Goal: Task Accomplishment & Management: Use online tool/utility

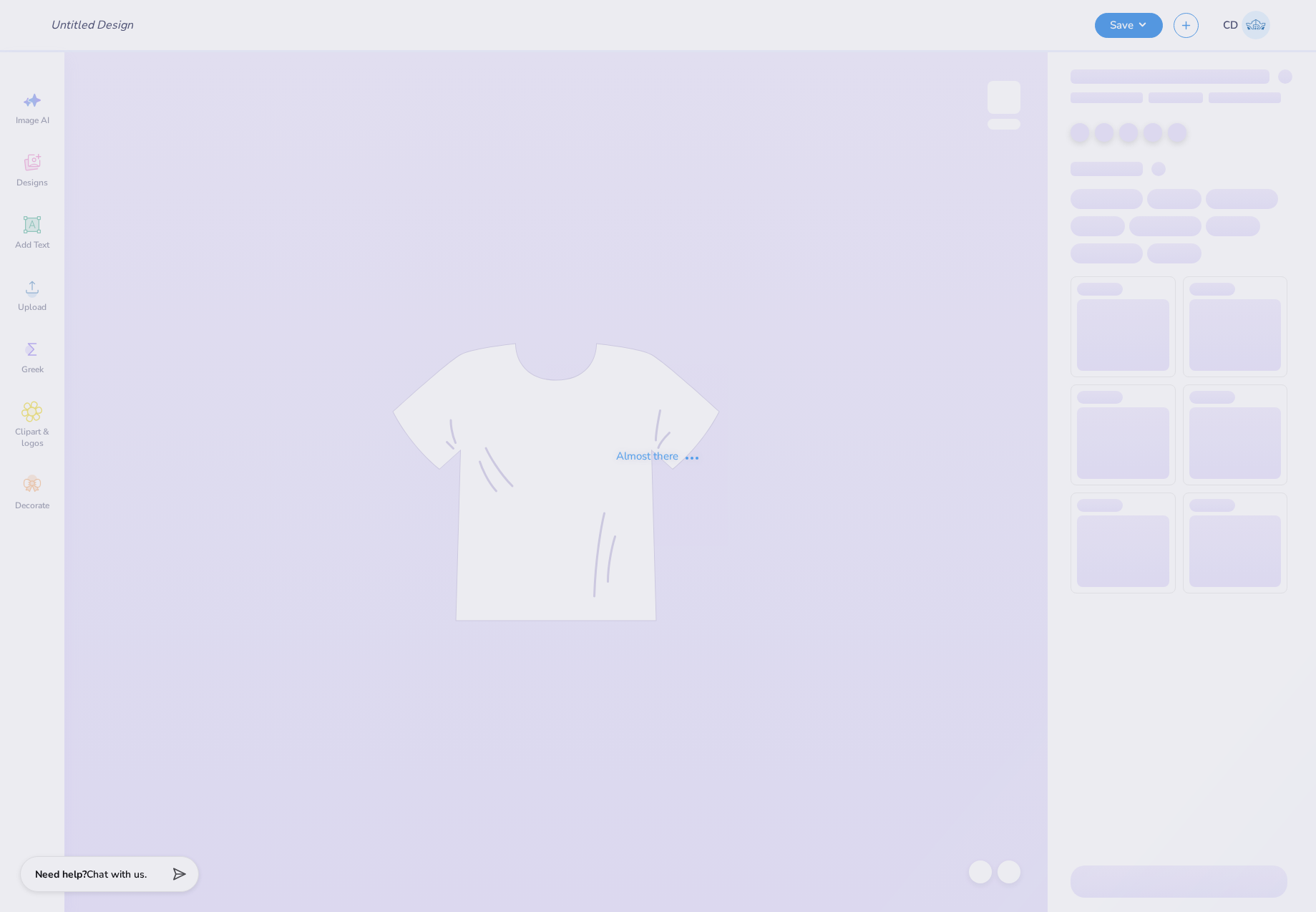
type input "MLR Merch!"
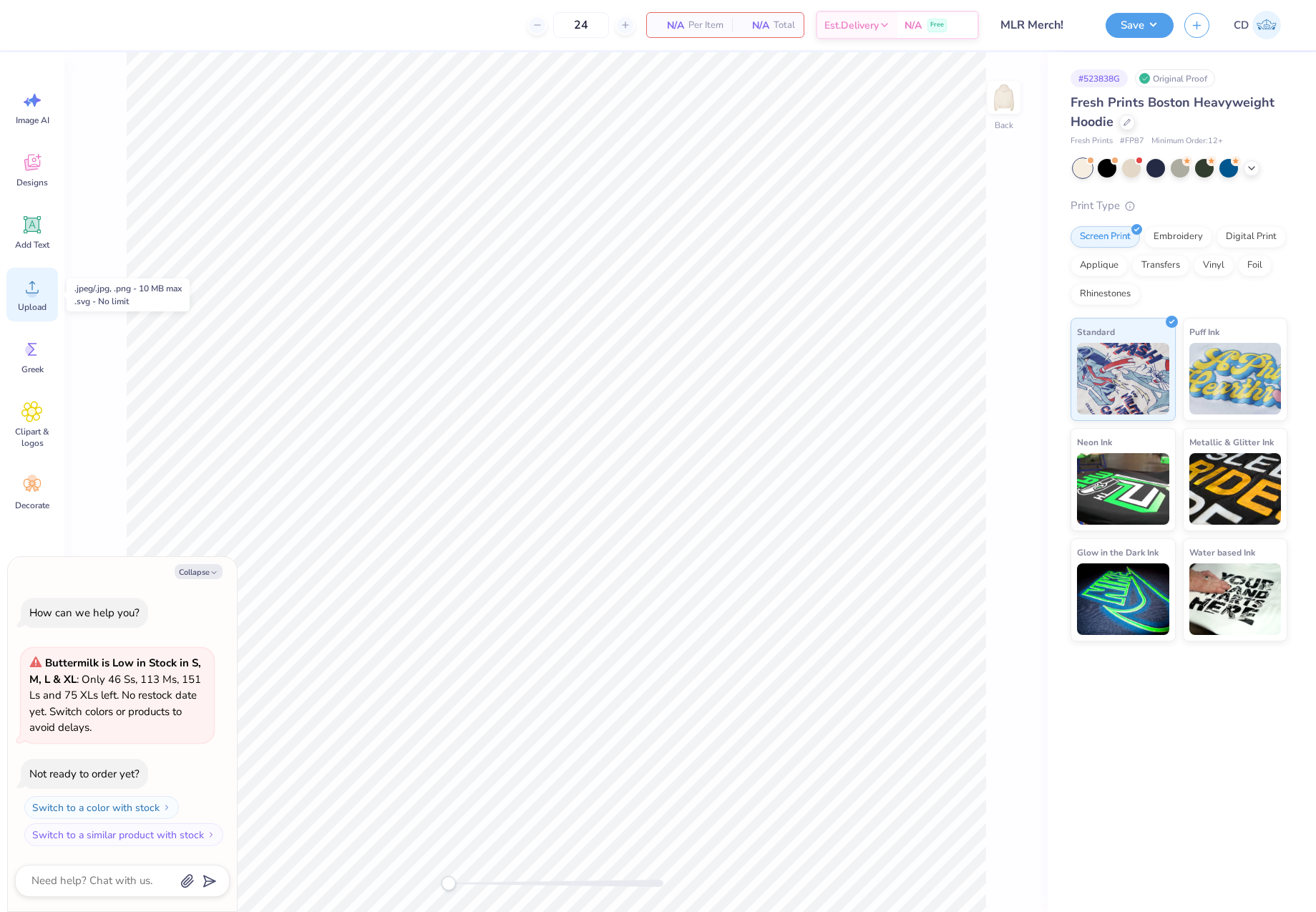
click at [40, 299] on div "Upload" at bounding box center [32, 294] width 51 height 54
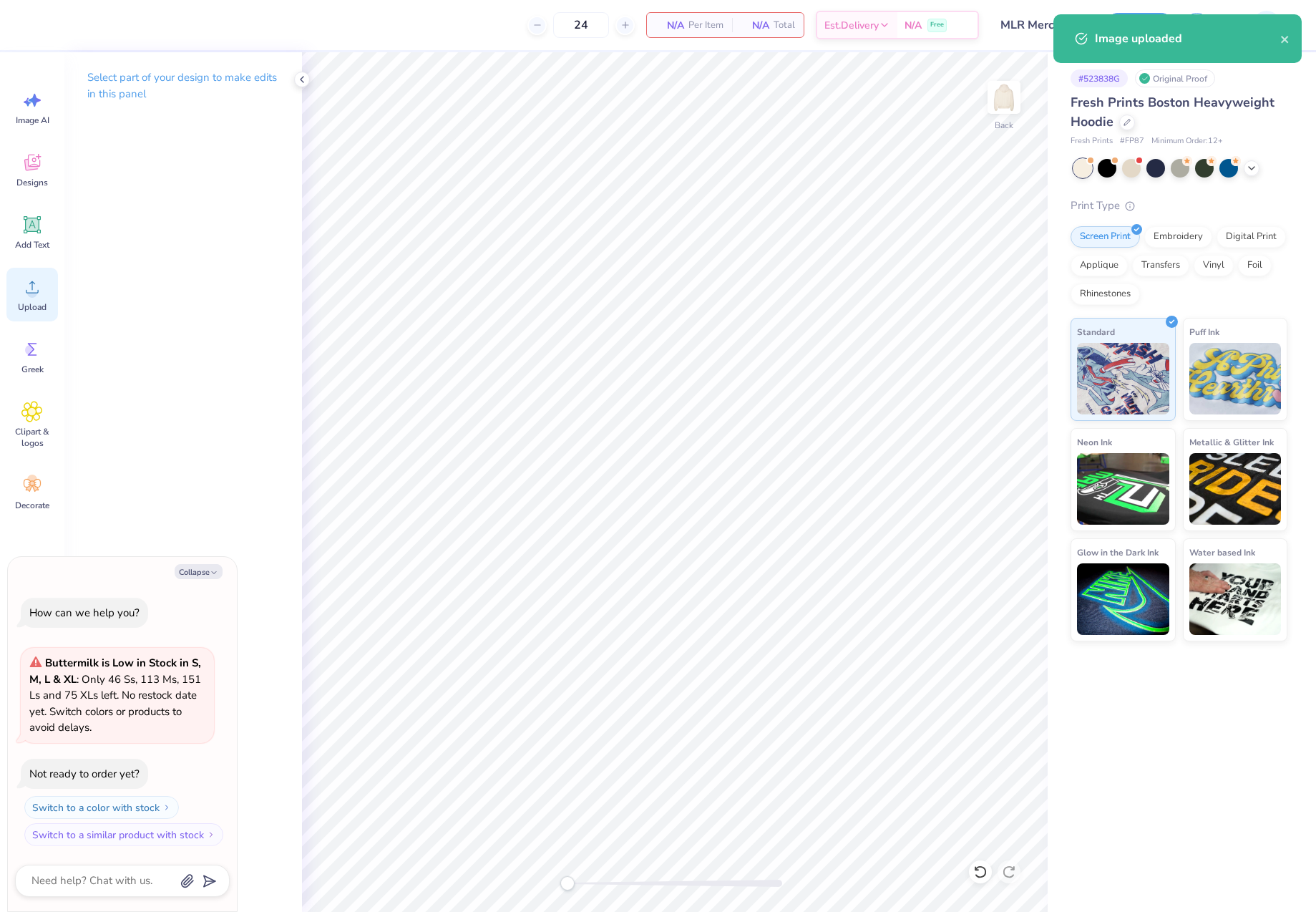
click at [24, 292] on icon at bounding box center [32, 287] width 22 height 22
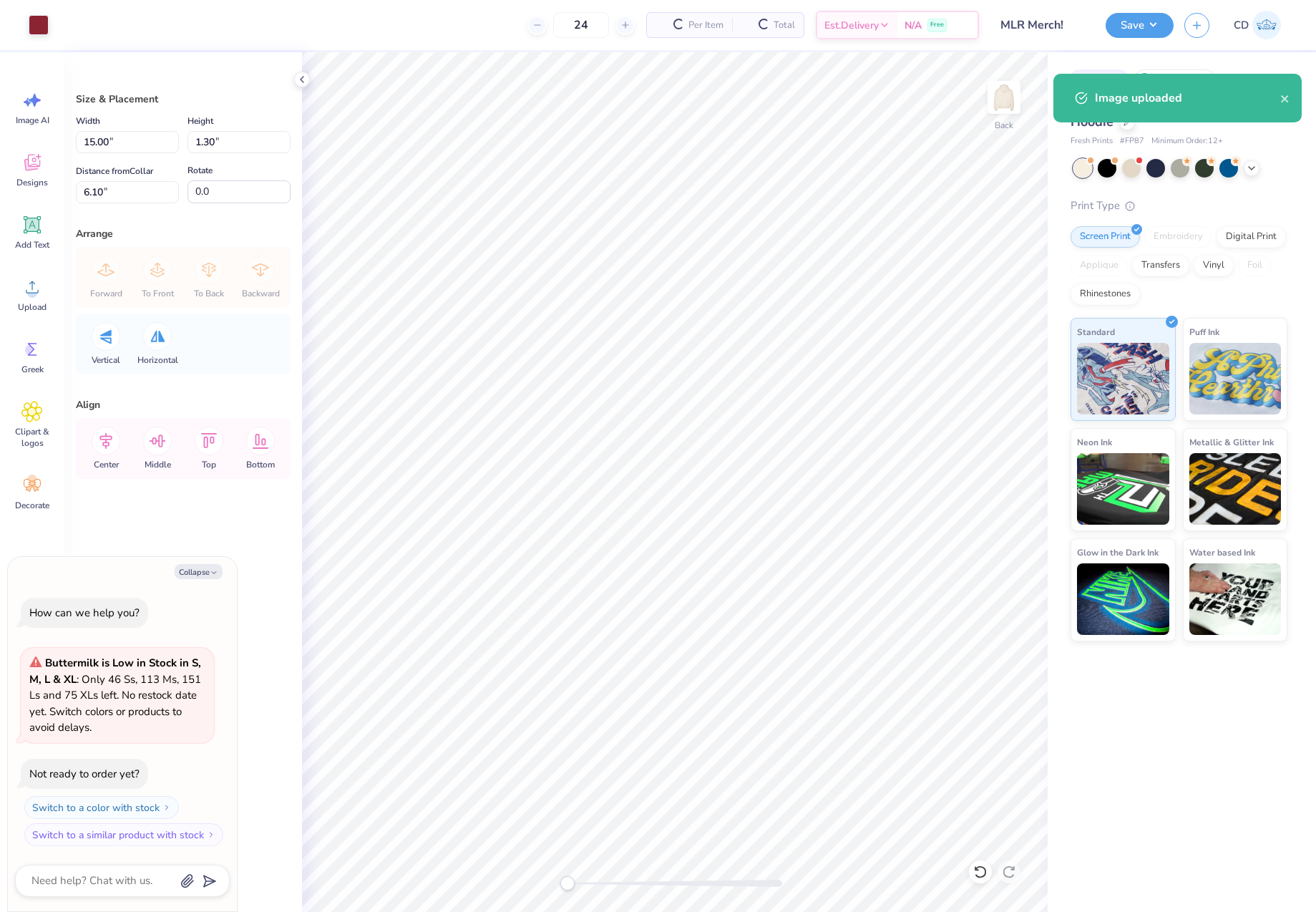
type textarea "x"
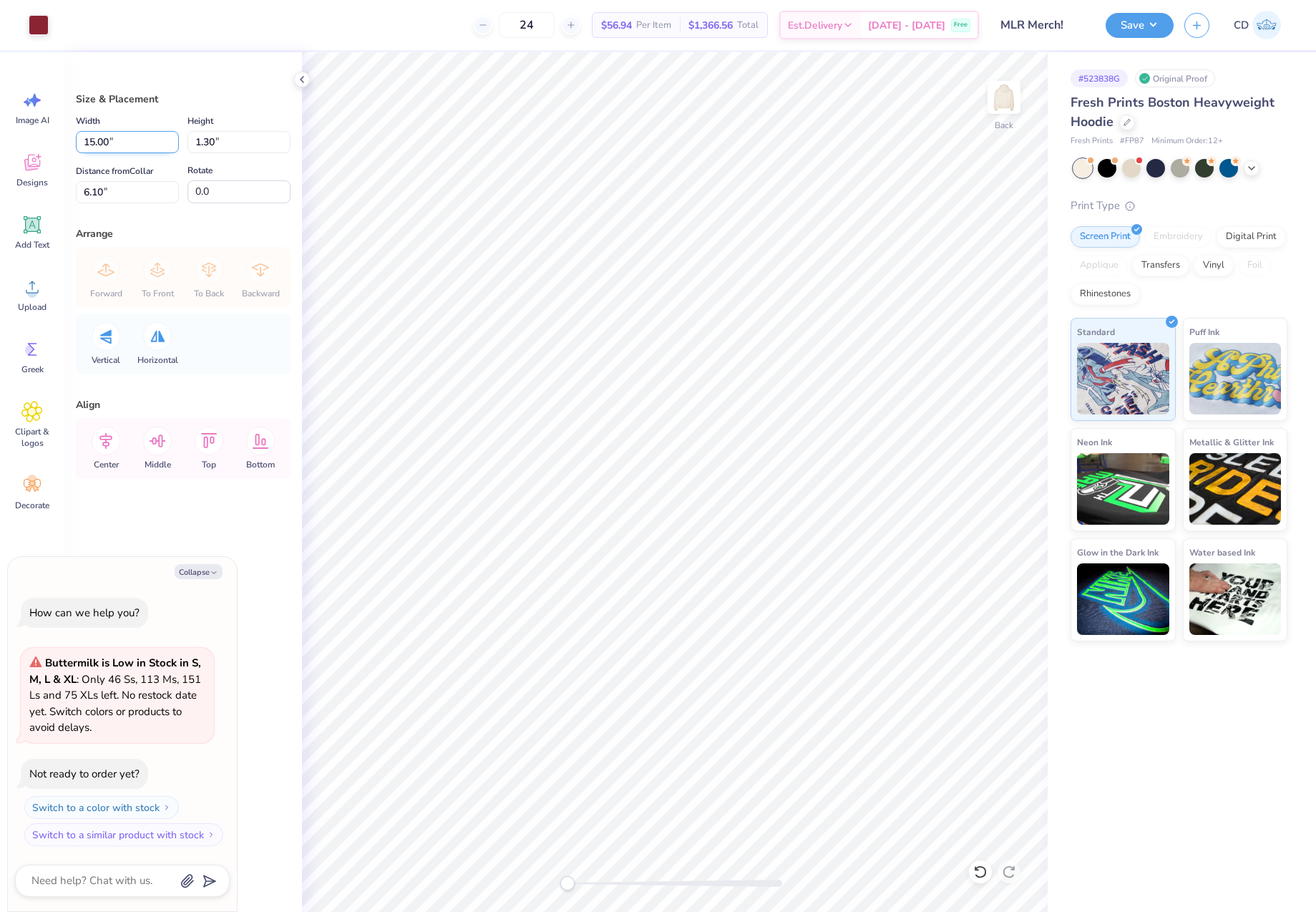
drag, startPoint x: 123, startPoint y: 139, endPoint x: 91, endPoint y: 140, distance: 32.0
click at [91, 140] on input "15.00" at bounding box center [127, 143] width 103 height 22
type input "1"
type input "4.00"
type textarea "x"
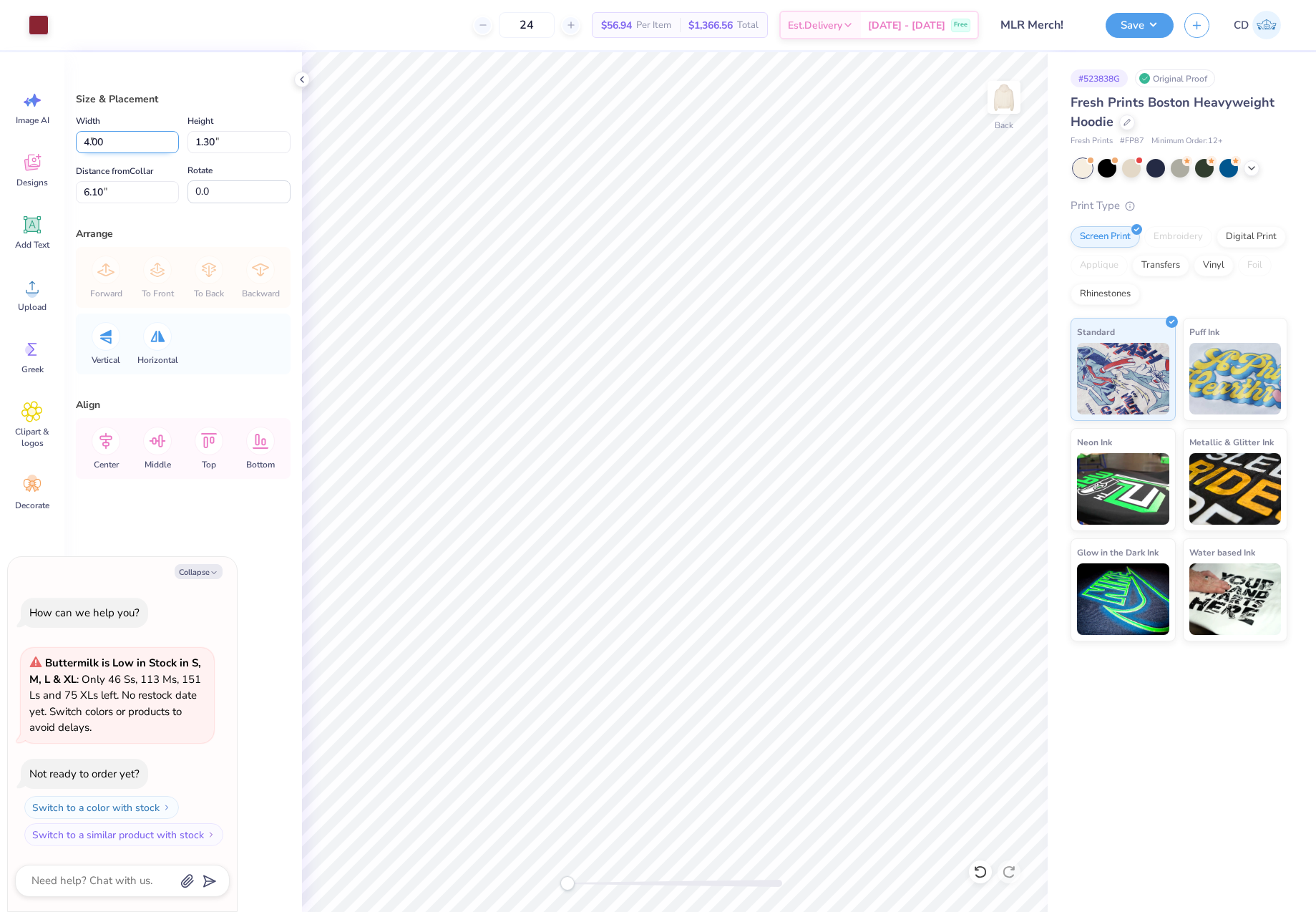
type input "0.35"
type input "6.58"
click at [1016, 99] on img at bounding box center [1004, 97] width 57 height 57
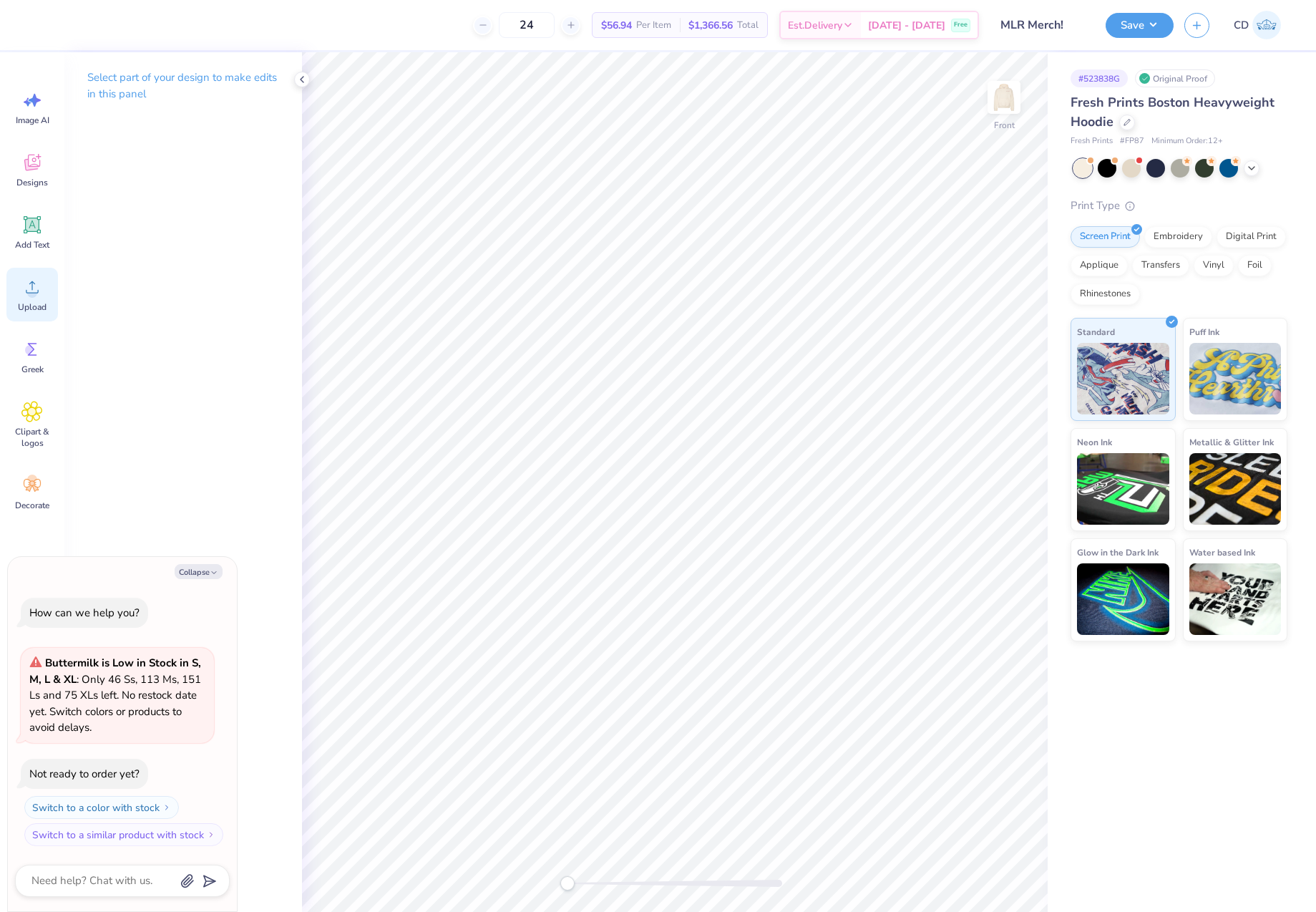
click at [44, 298] on div "Upload" at bounding box center [32, 294] width 51 height 54
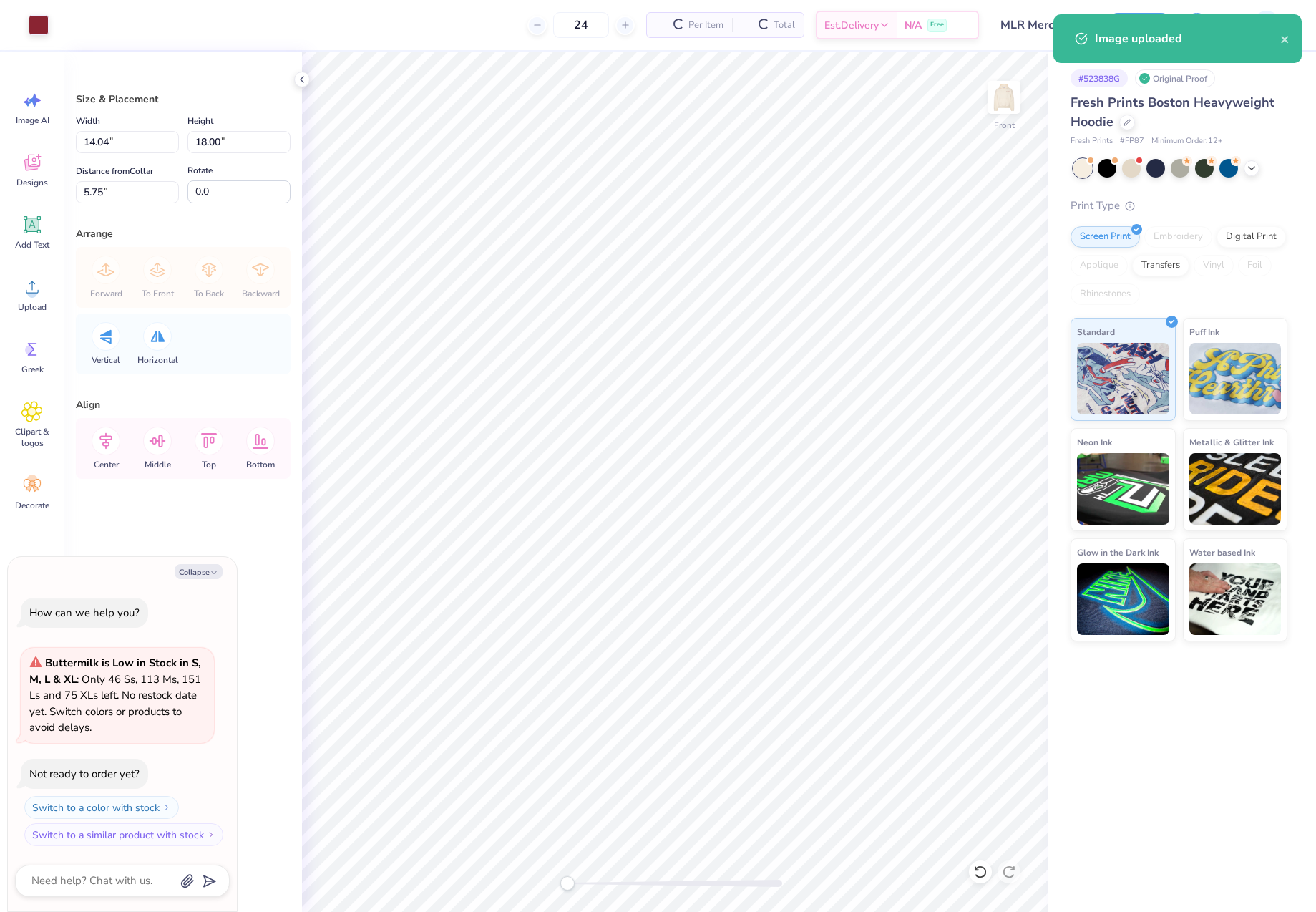
type textarea "x"
drag, startPoint x: 226, startPoint y: 139, endPoint x: 191, endPoint y: 137, distance: 35.1
click at [191, 137] on input "18.00" at bounding box center [239, 143] width 103 height 22
type input "15"
type textarea "x"
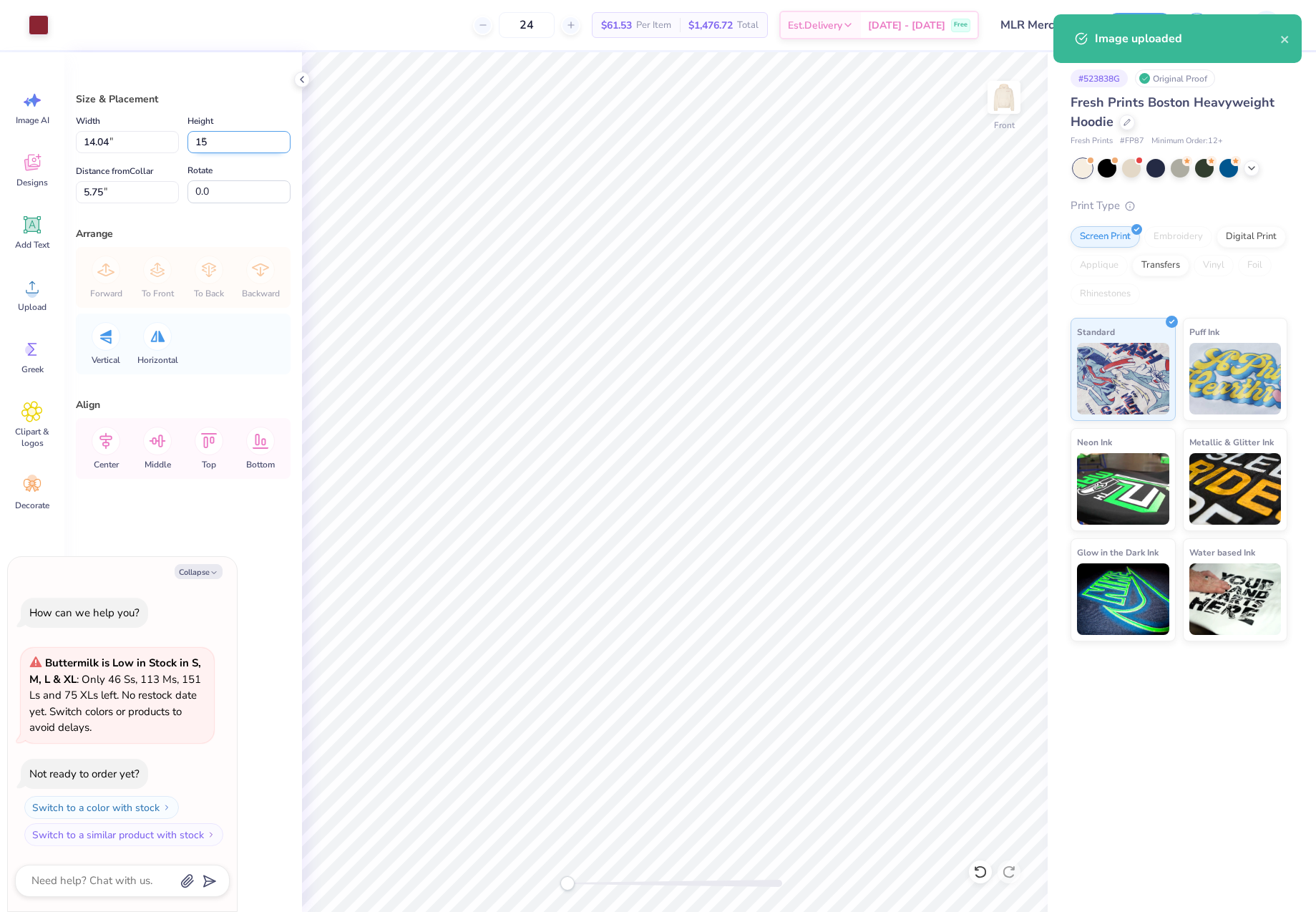
type input "11.70"
type input "15.00"
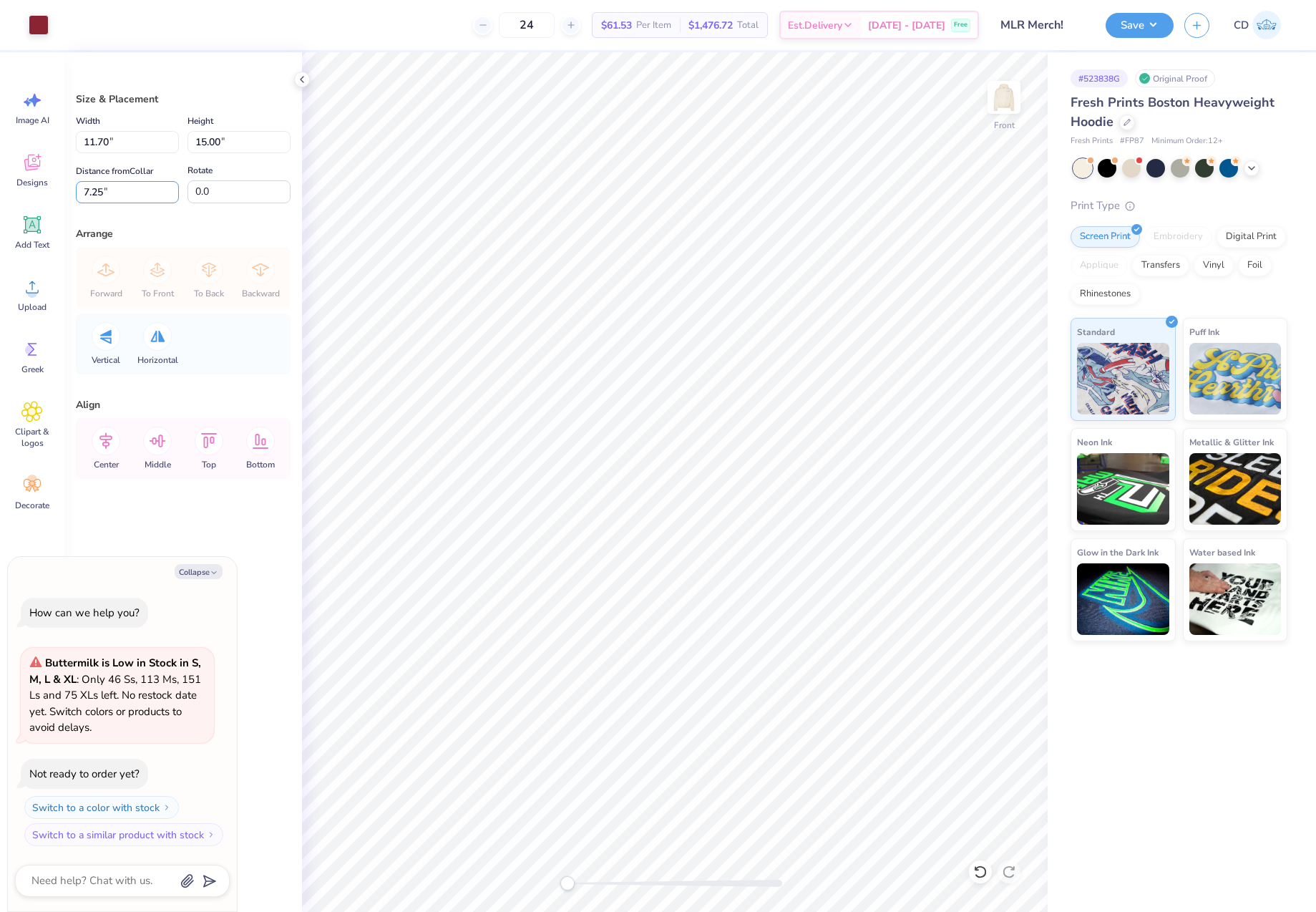
drag, startPoint x: 114, startPoint y: 188, endPoint x: 73, endPoint y: 186, distance: 41.0
click at [73, 186] on div "Size & Placement Width 11.70 11.70 " Height 15.00 15.00 " Distance from Collar …" at bounding box center [183, 482] width 238 height 860
type input "6"
type textarea "x"
drag, startPoint x: 224, startPoint y: 140, endPoint x: 171, endPoint y: 137, distance: 53.1
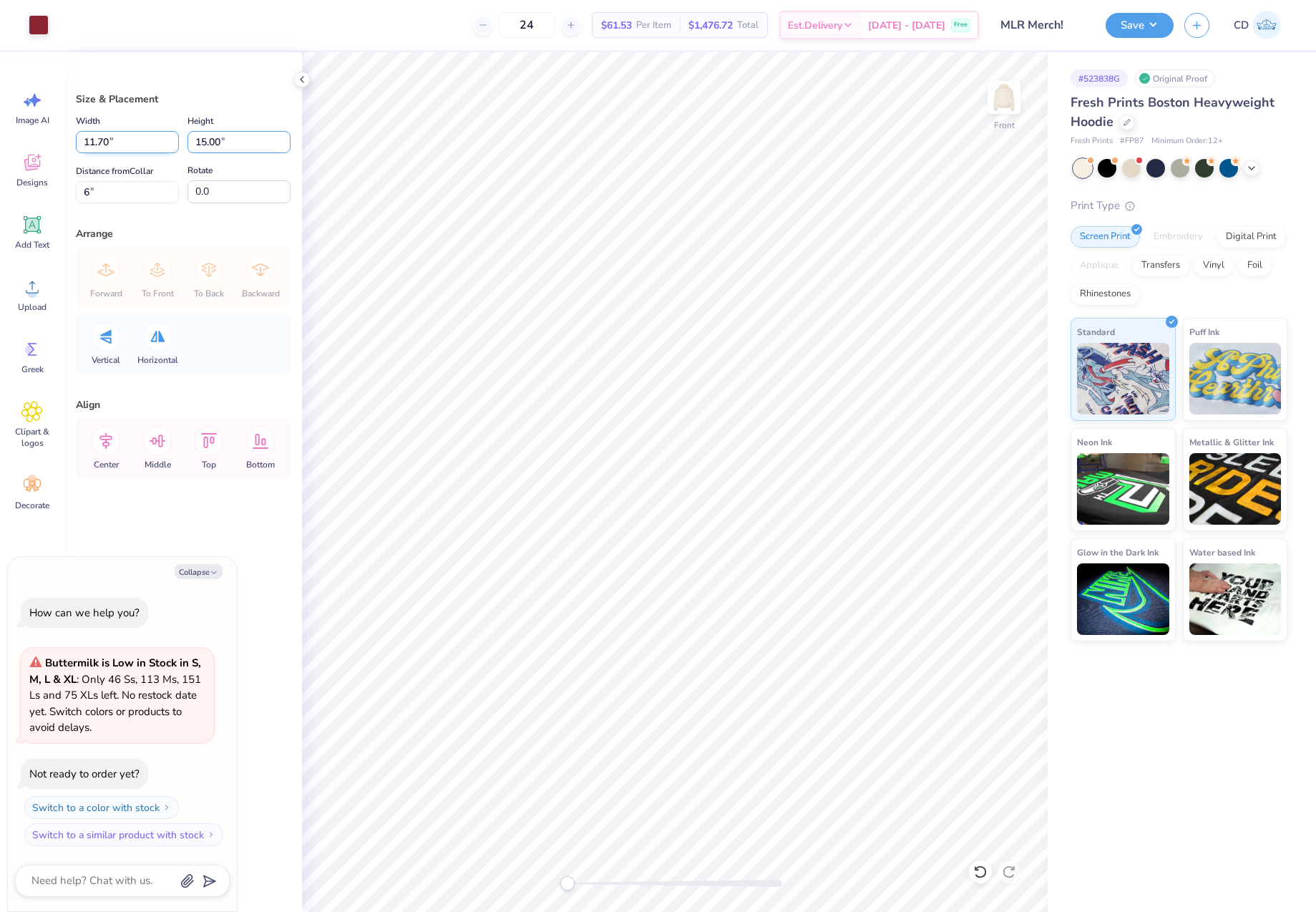
click at [177, 136] on div "Width 11.70 11.70 " Height 15.00 15.00 "" at bounding box center [183, 132] width 215 height 41
type input "3"
type input "13"
type textarea "x"
type input "10.14"
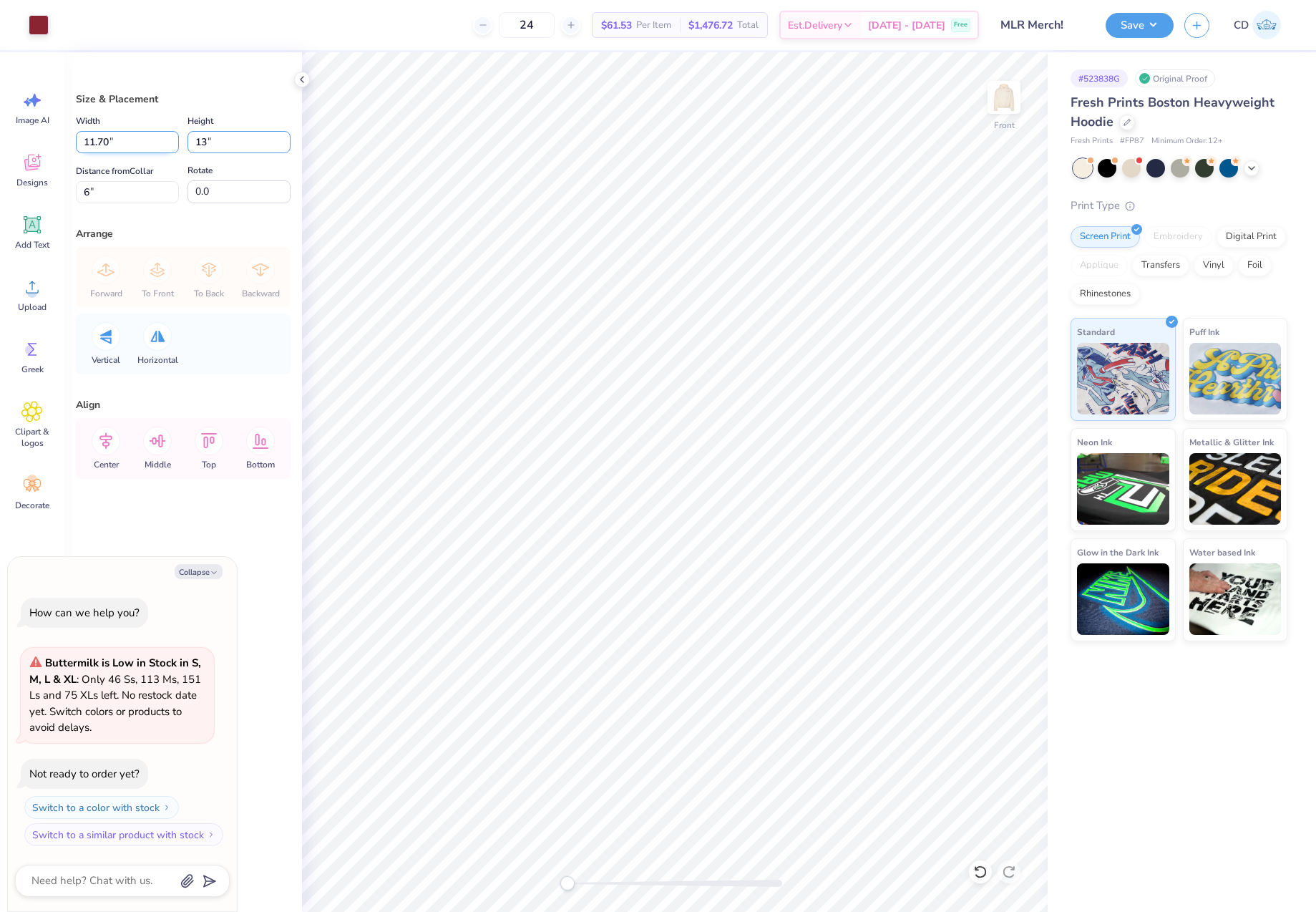
type input "13.00"
drag, startPoint x: 111, startPoint y: 192, endPoint x: 71, endPoint y: 190, distance: 40.0
click at [71, 190] on div "Size & Placement Width 10.14 10.14 " Height 13.00 13.00 " Distance from Collar …" at bounding box center [183, 482] width 238 height 860
type input "6"
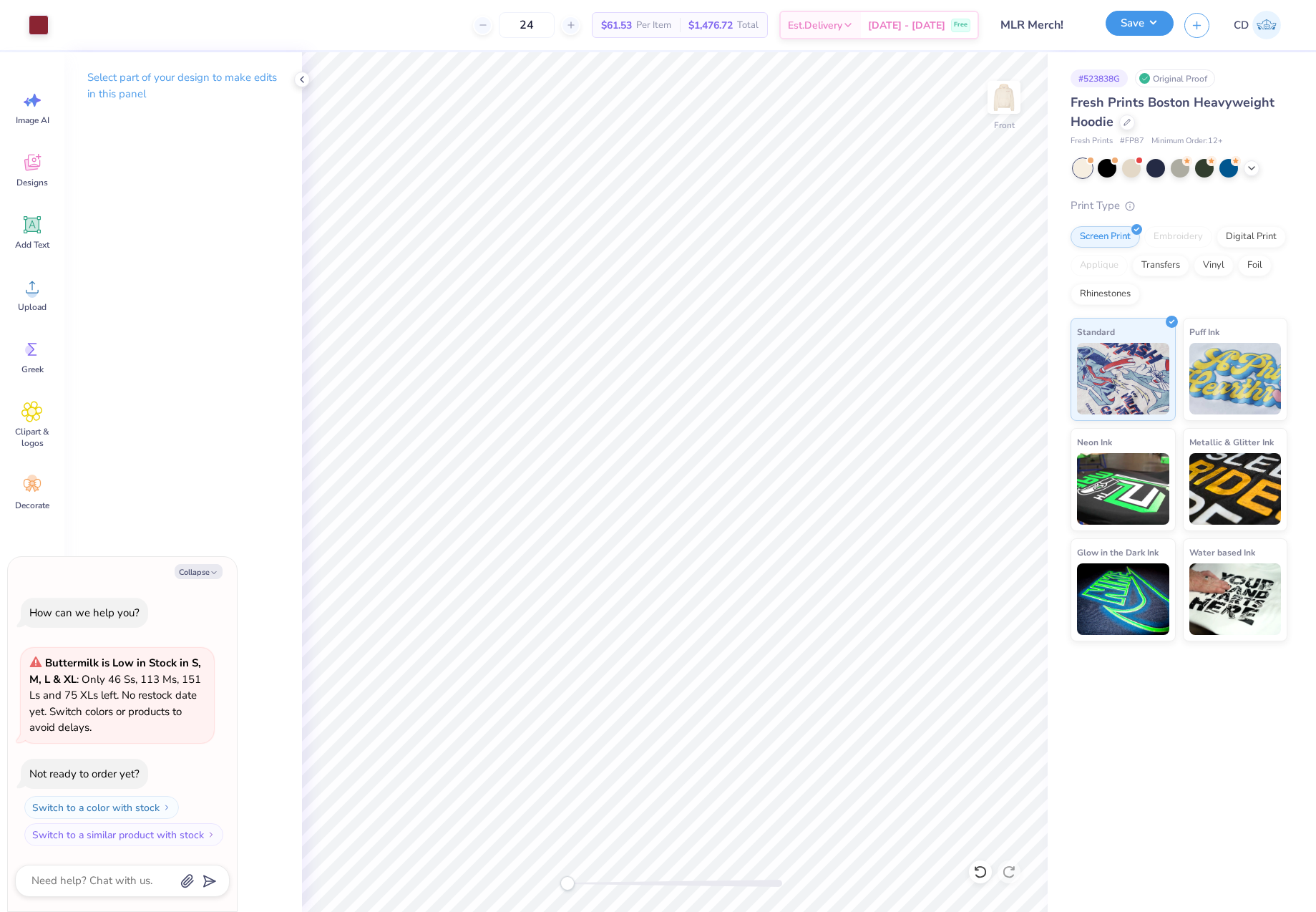
click at [1131, 28] on button "Save" at bounding box center [1139, 22] width 68 height 25
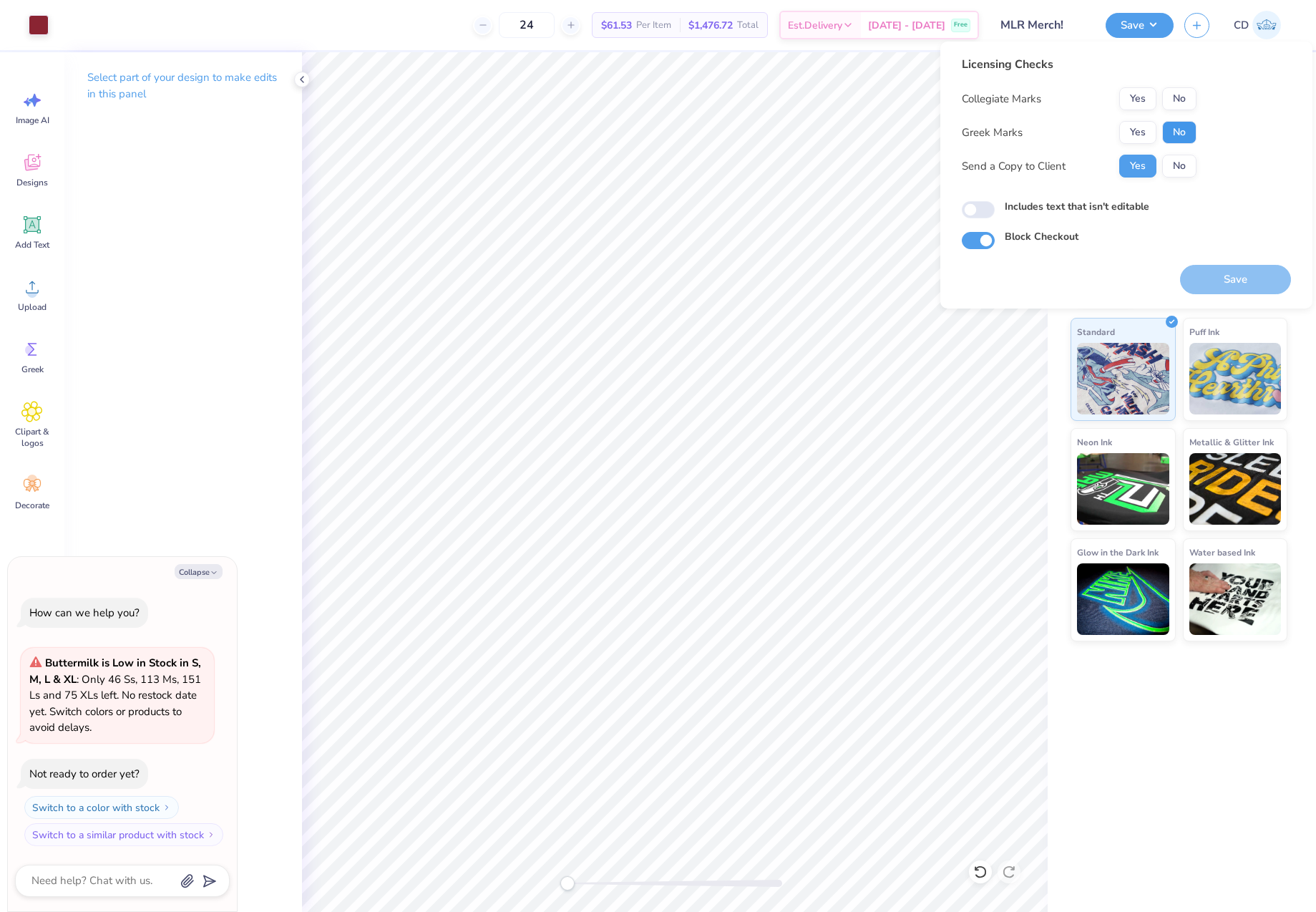
click at [1172, 122] on button "No" at bounding box center [1179, 132] width 34 height 23
click at [1173, 98] on button "No" at bounding box center [1179, 99] width 34 height 23
type textarea "x"
click at [977, 208] on input "Includes text that isn't editable" at bounding box center [978, 209] width 33 height 17
checkbox input "true"
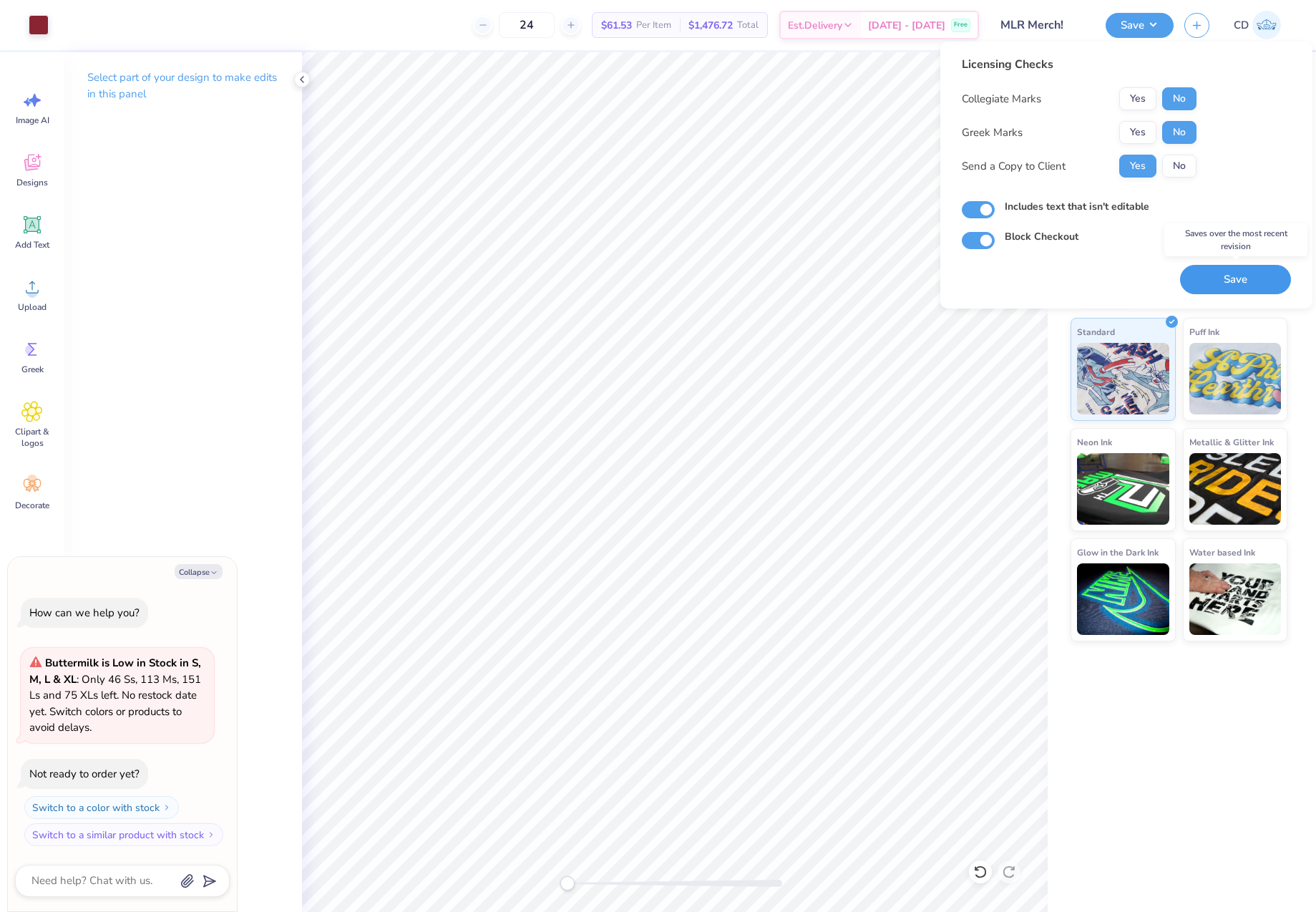
click at [1239, 274] on button "Save" at bounding box center [1235, 280] width 111 height 30
type textarea "x"
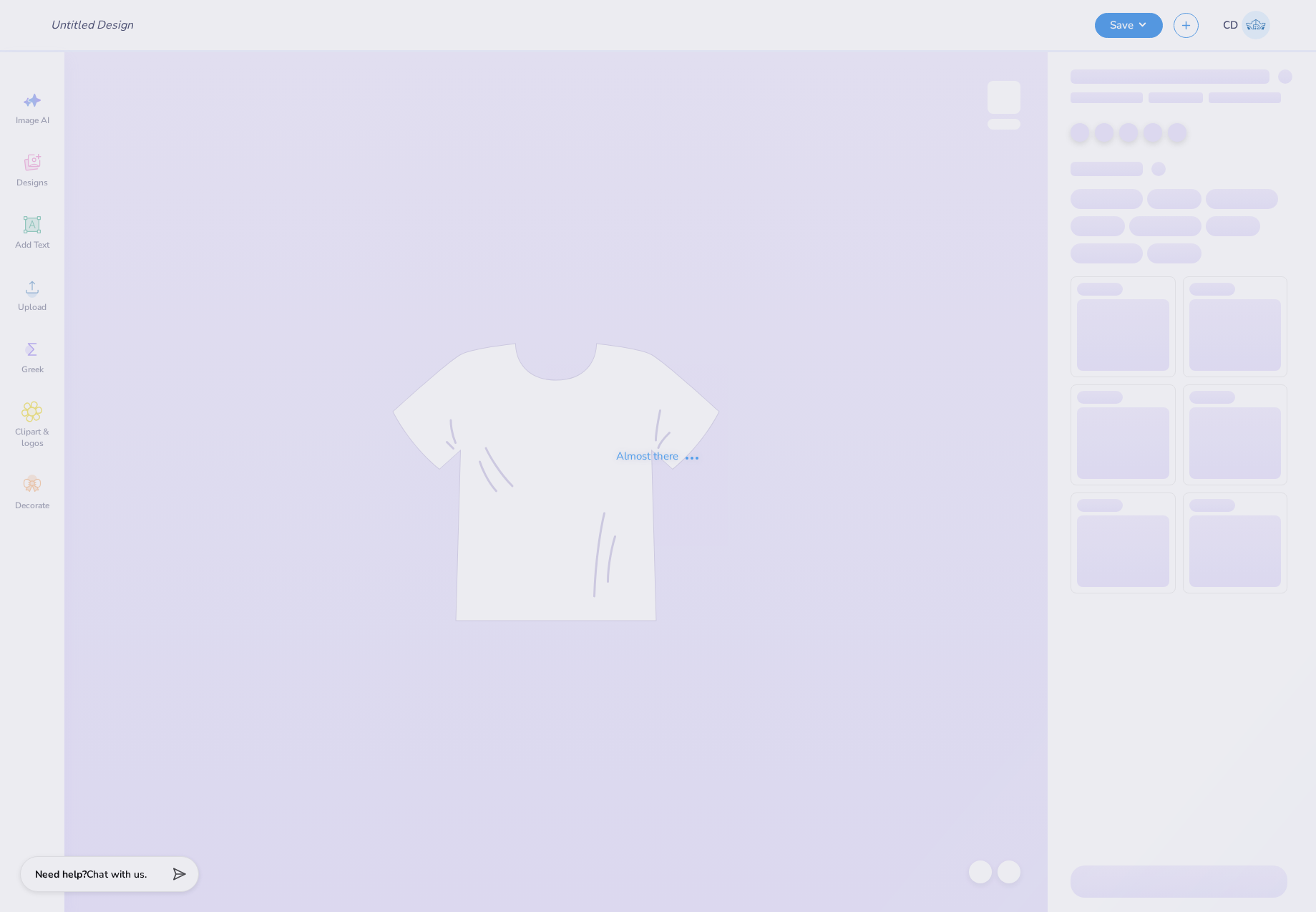
type input "MLR Merch!"
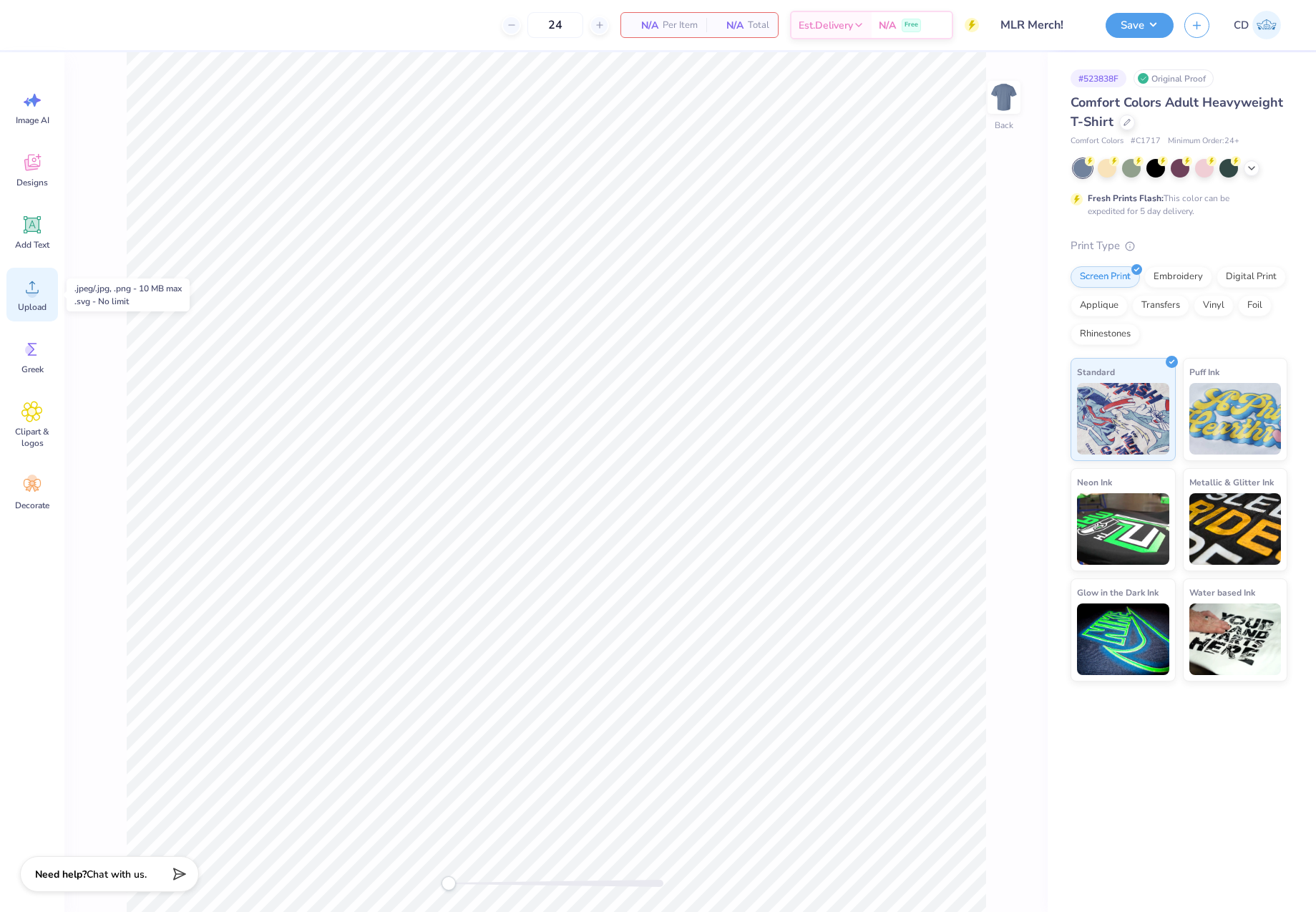
click at [22, 297] on div "Upload" at bounding box center [32, 294] width 51 height 54
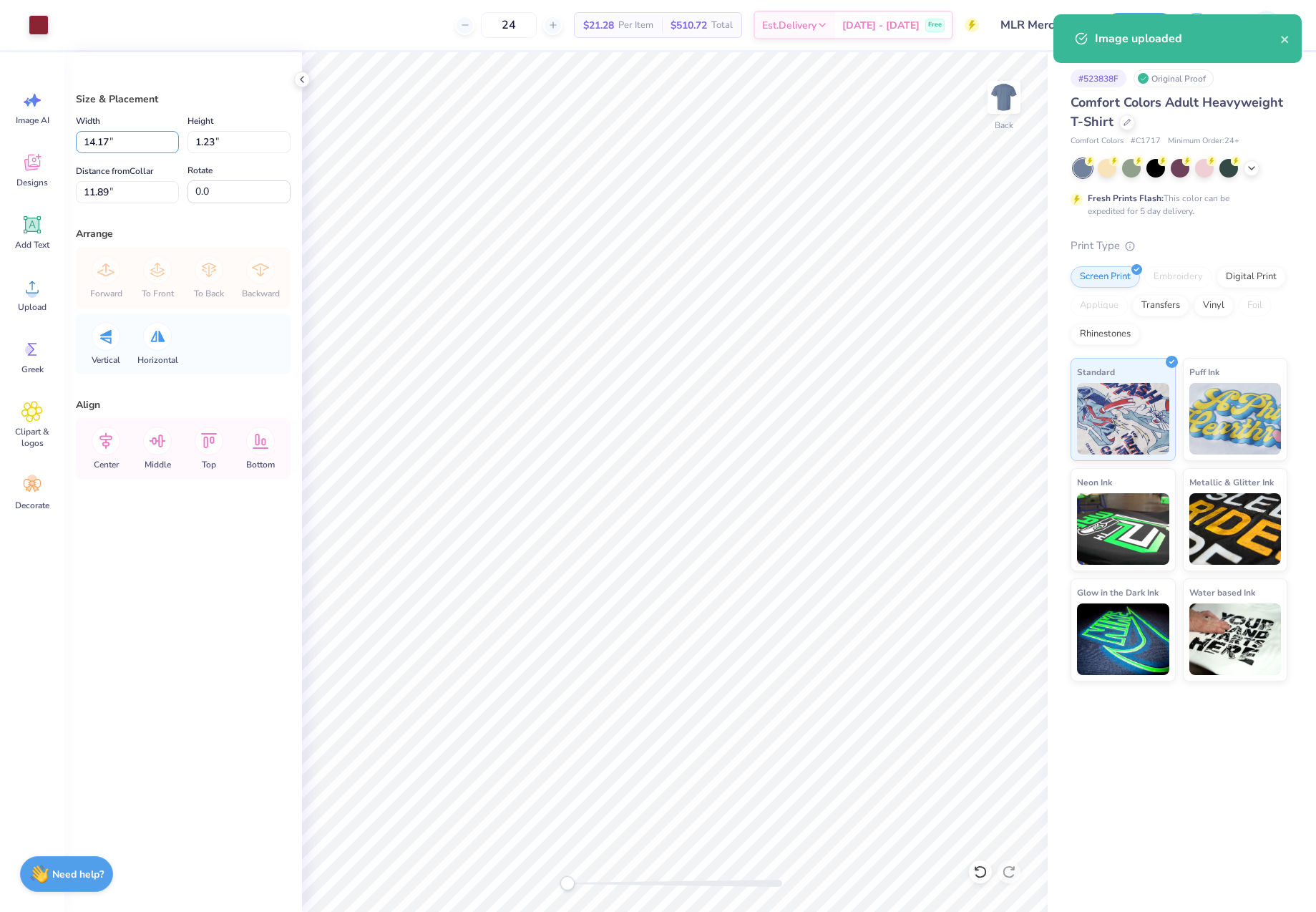
drag, startPoint x: 107, startPoint y: 144, endPoint x: 71, endPoint y: 147, distance: 36.1
click at [71, 147] on div "Size & Placement Width 14.17 14.17 " Height 1.23 1.23 " Distance from Collar 11…" at bounding box center [183, 482] width 238 height 860
type input "4.00"
type input "0.35"
type input "12.33"
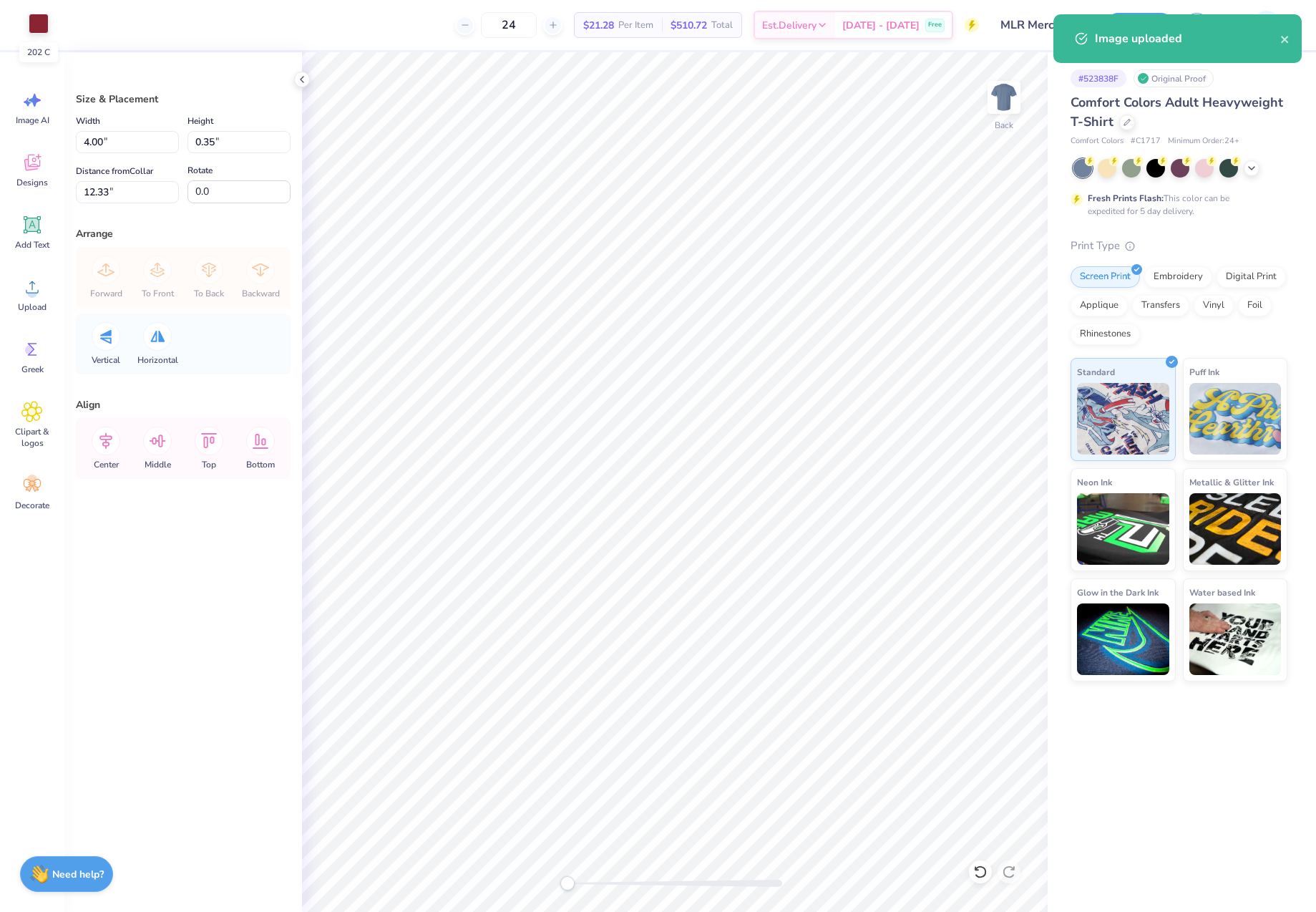
click at [30, 17] on div at bounding box center [38, 23] width 20 height 20
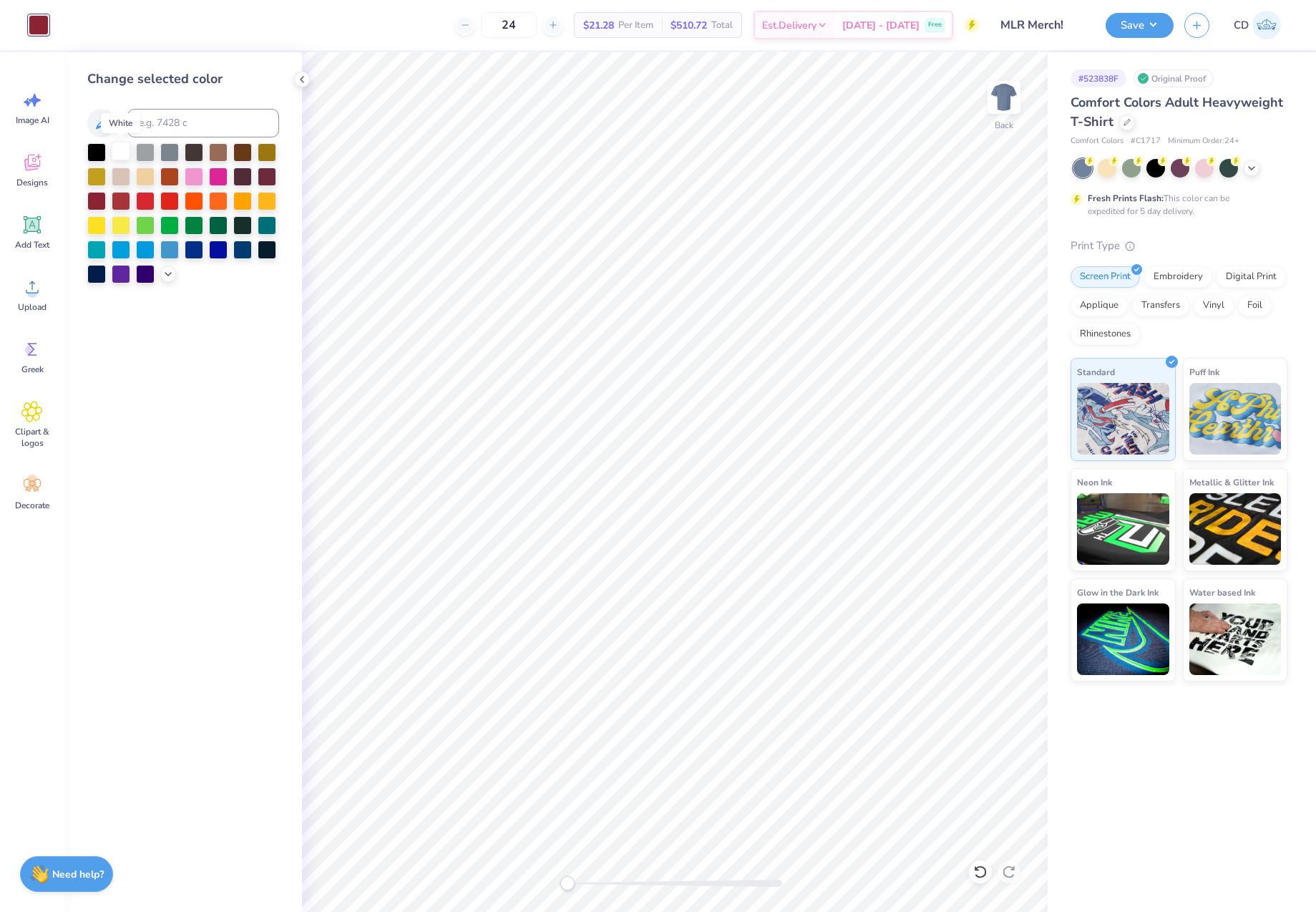
click at [118, 150] on div at bounding box center [120, 151] width 18 height 18
click at [988, 104] on img at bounding box center [1004, 97] width 57 height 57
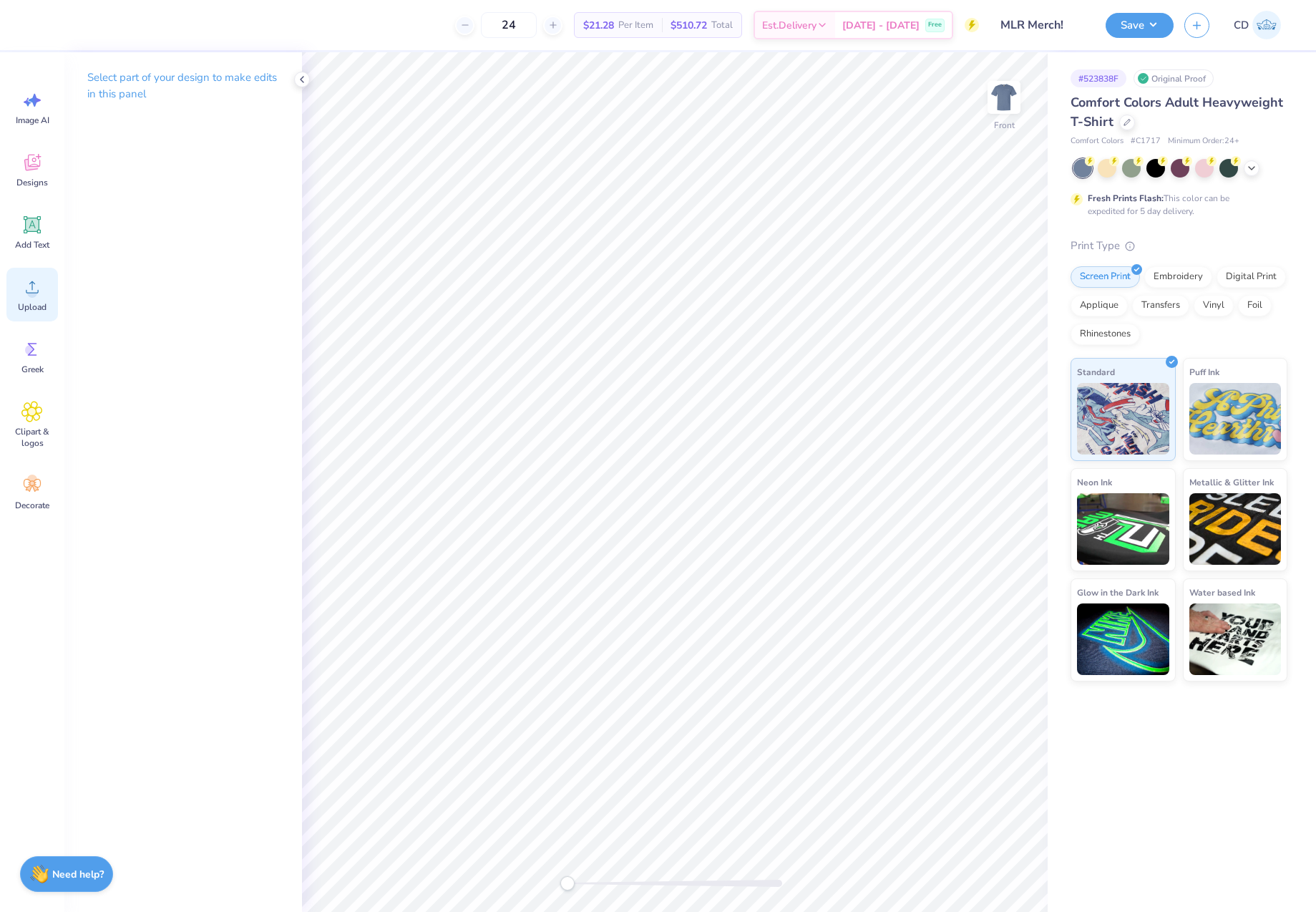
click at [18, 288] on div "Upload" at bounding box center [32, 294] width 51 height 54
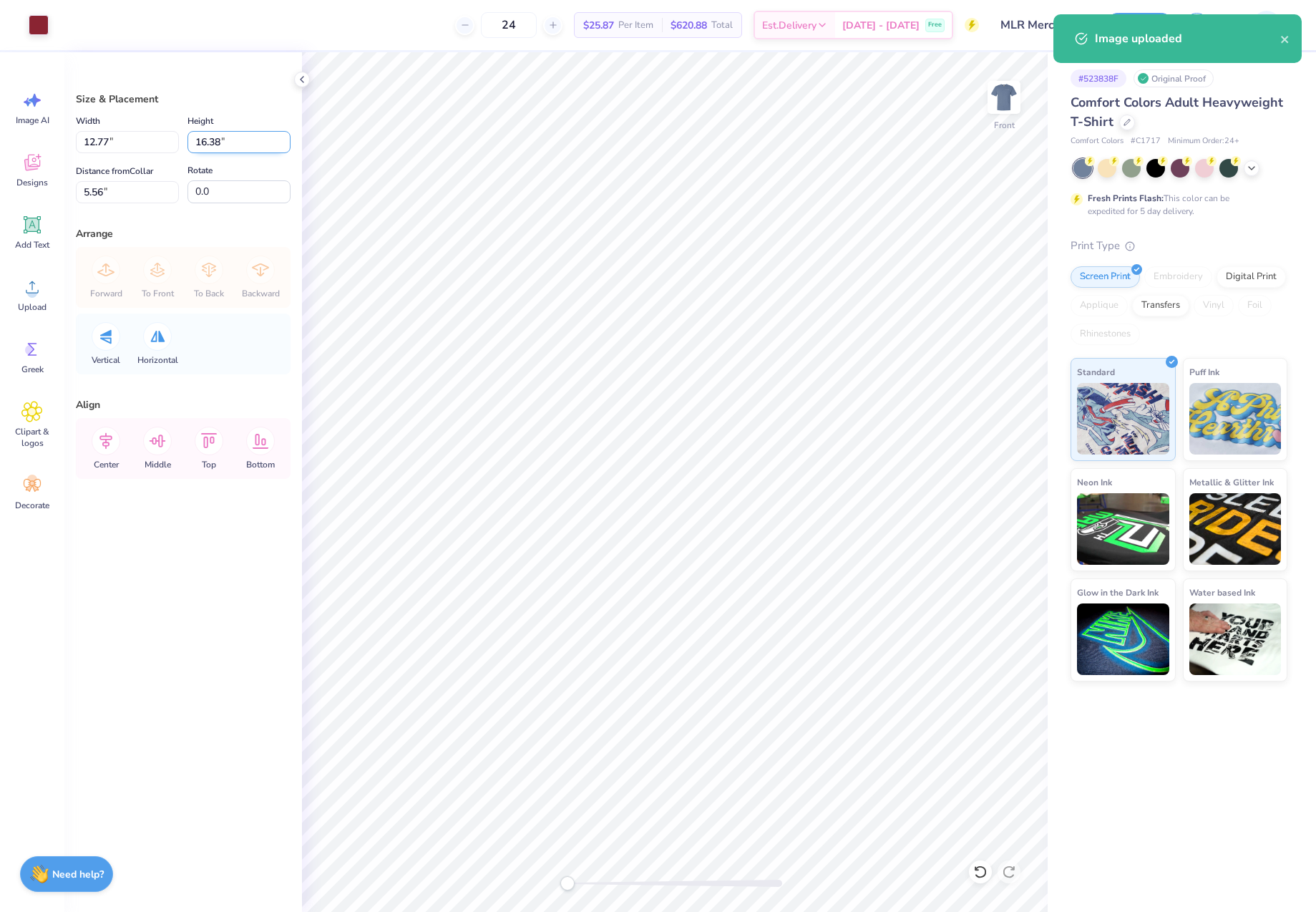
drag, startPoint x: 225, startPoint y: 141, endPoint x: 195, endPoint y: 139, distance: 30.1
click at [195, 139] on input "16.38" at bounding box center [239, 143] width 103 height 22
type input "13"
type input "10.14"
type input "13.00"
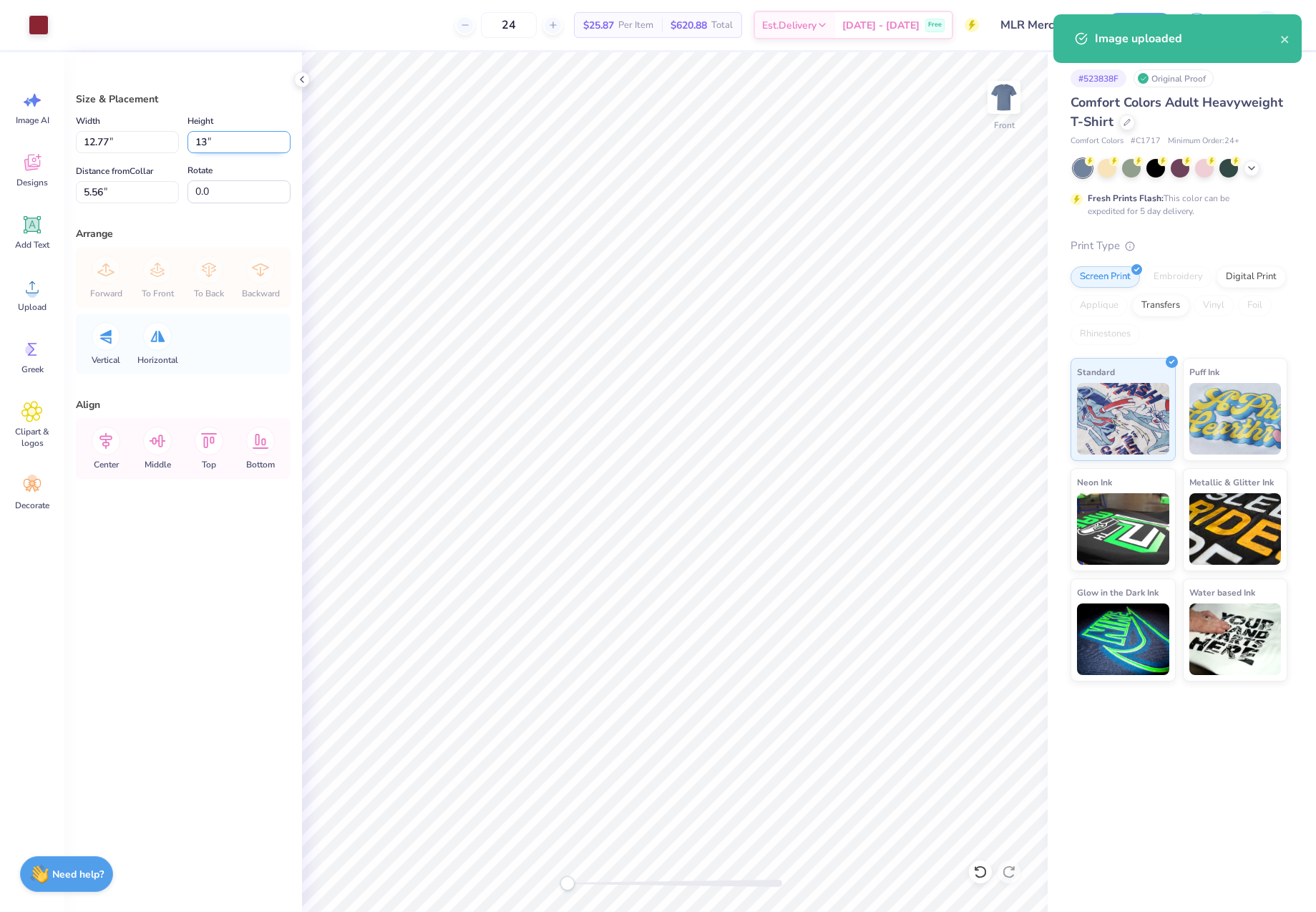
type input "7.25"
click at [35, 26] on div at bounding box center [38, 23] width 20 height 20
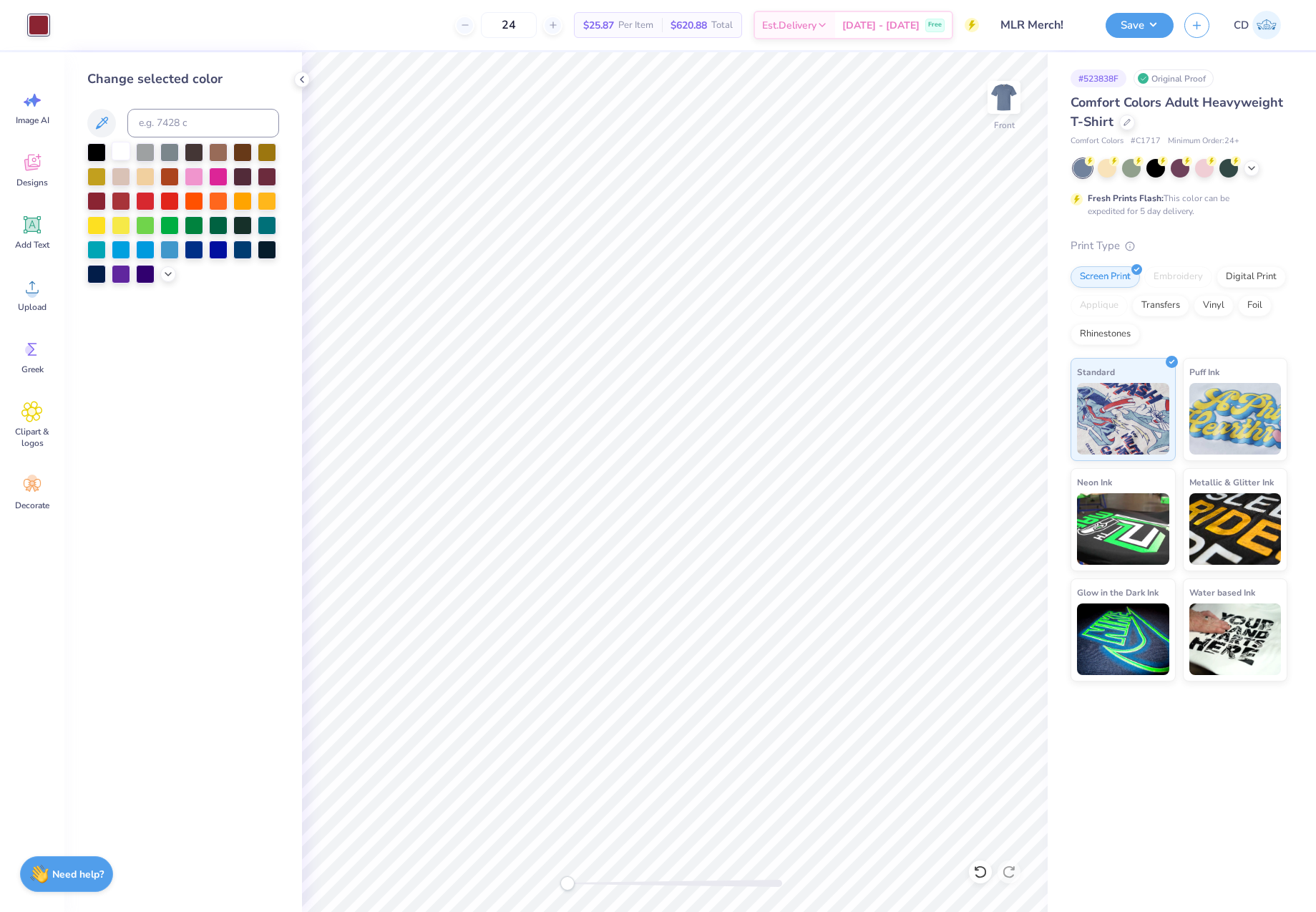
click at [117, 148] on div at bounding box center [120, 151] width 18 height 18
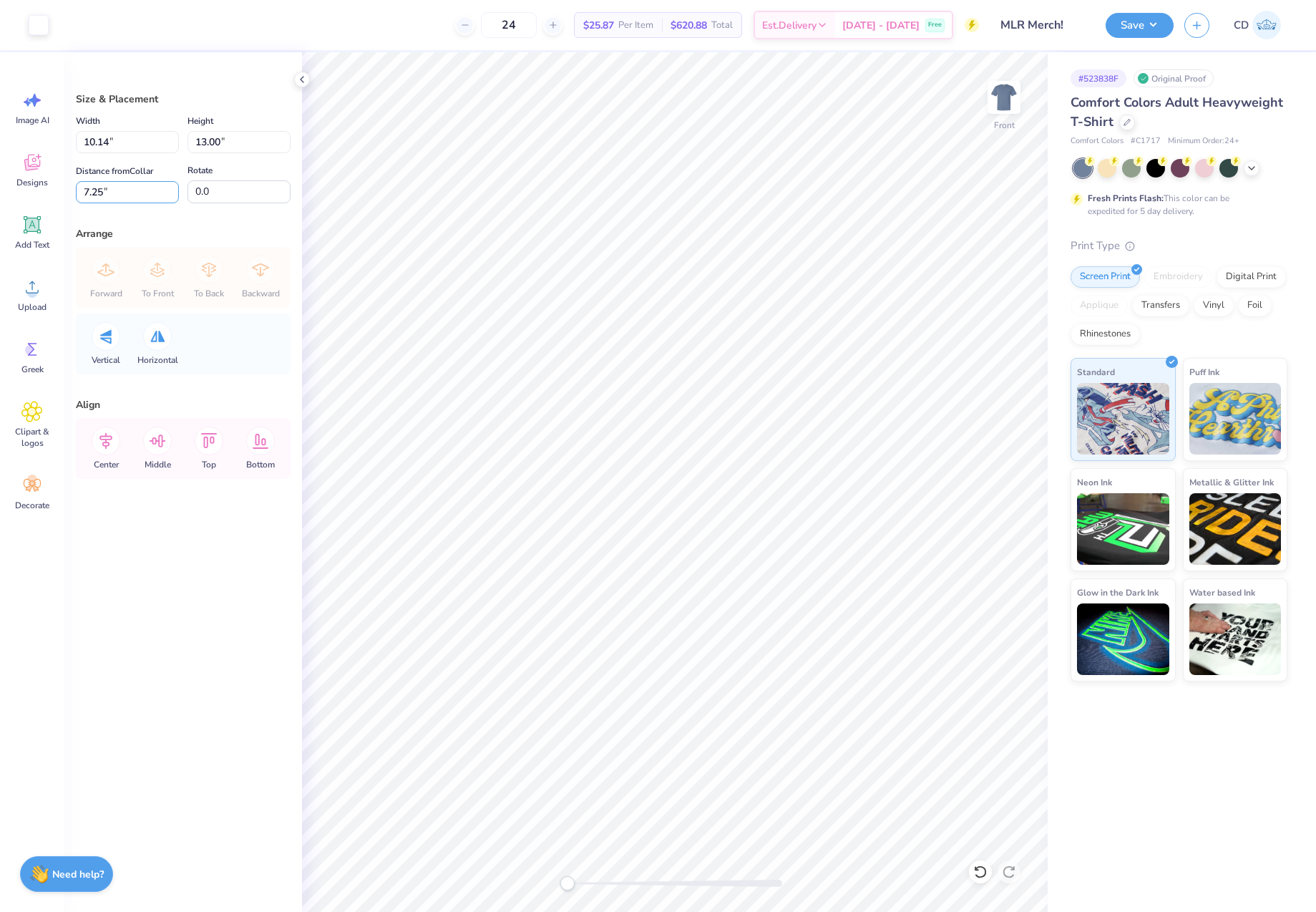
drag, startPoint x: 116, startPoint y: 194, endPoint x: 65, endPoint y: 193, distance: 51.0
click at [65, 193] on div "Size & Placement Width 10.14 10.14 " Height 13.00 13.00 " Distance from Collar …" at bounding box center [183, 482] width 238 height 860
type input "3"
click at [1126, 26] on button "Save" at bounding box center [1139, 22] width 68 height 25
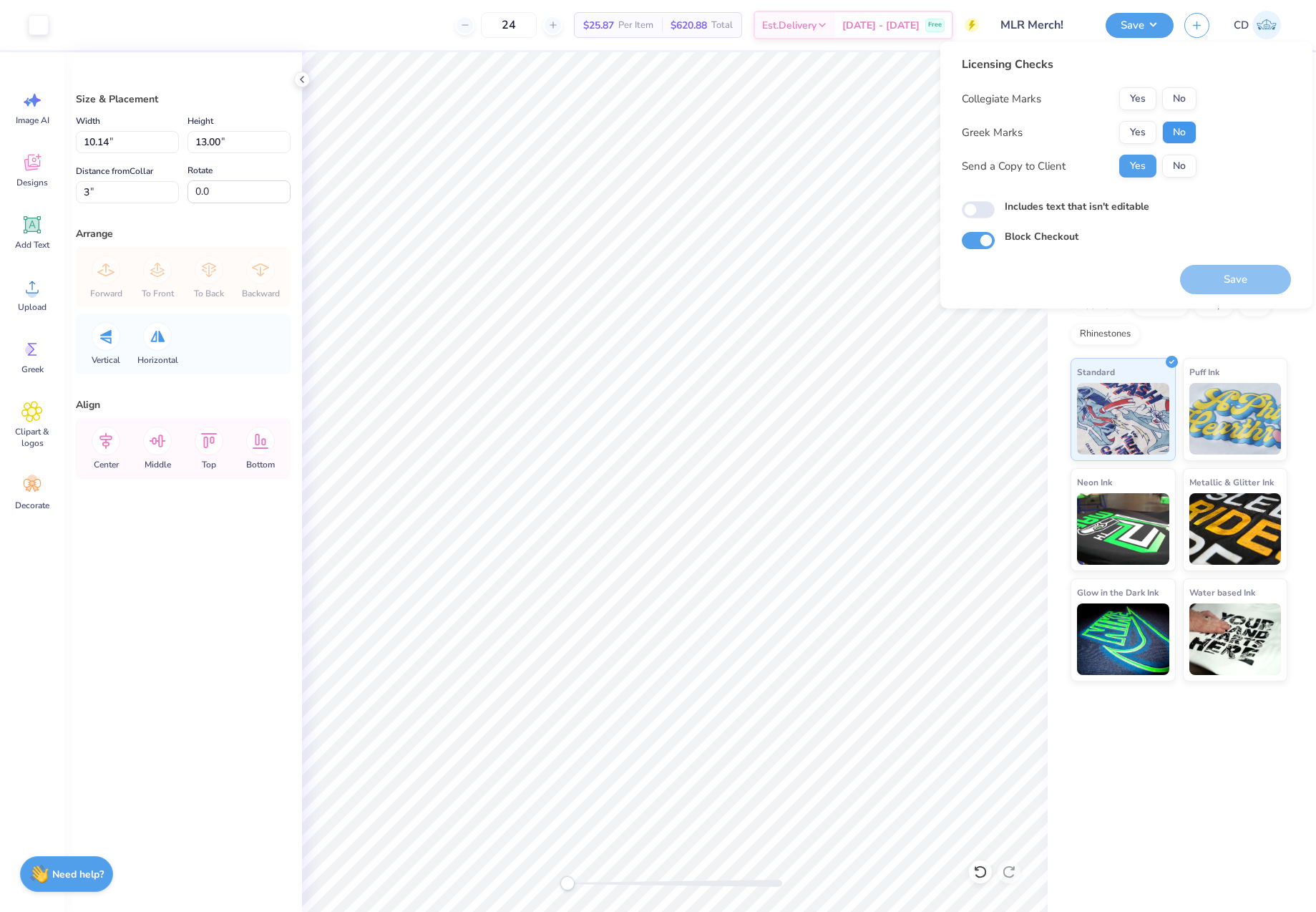
click at [1177, 124] on button "No" at bounding box center [1179, 132] width 34 height 23
click at [1179, 101] on button "No" at bounding box center [1179, 99] width 34 height 23
click at [984, 208] on input "Includes text that isn't editable" at bounding box center [978, 209] width 33 height 17
checkbox input "true"
click at [1225, 275] on button "Save" at bounding box center [1235, 280] width 111 height 30
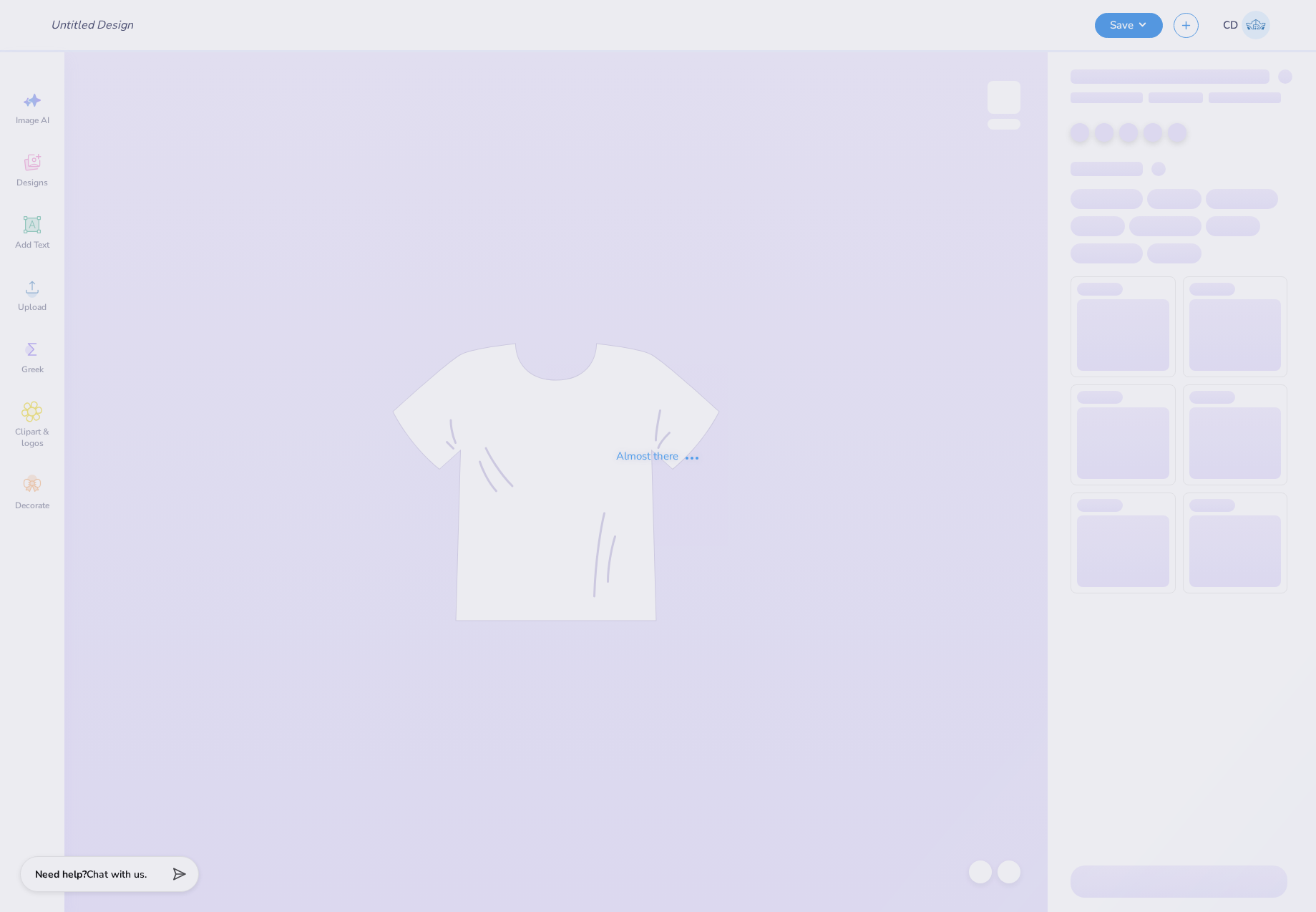
type input "psi alpha"
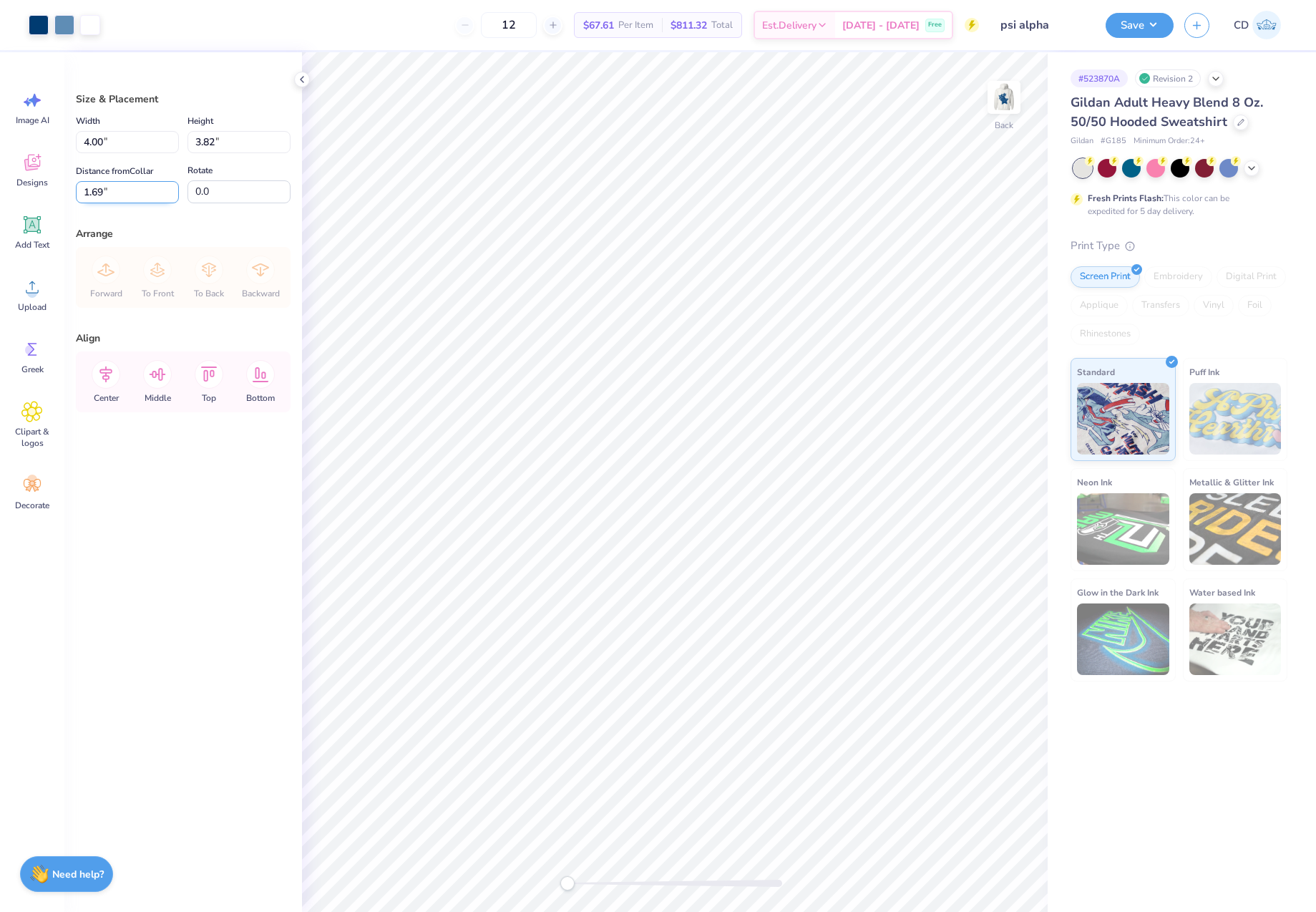
drag, startPoint x: 103, startPoint y: 189, endPoint x: 93, endPoint y: 188, distance: 10.0
click at [93, 188] on input "1.69" at bounding box center [127, 192] width 103 height 22
type input "1.5"
click at [1003, 92] on img at bounding box center [1004, 97] width 57 height 57
click at [105, 140] on input "12.55" at bounding box center [127, 143] width 103 height 22
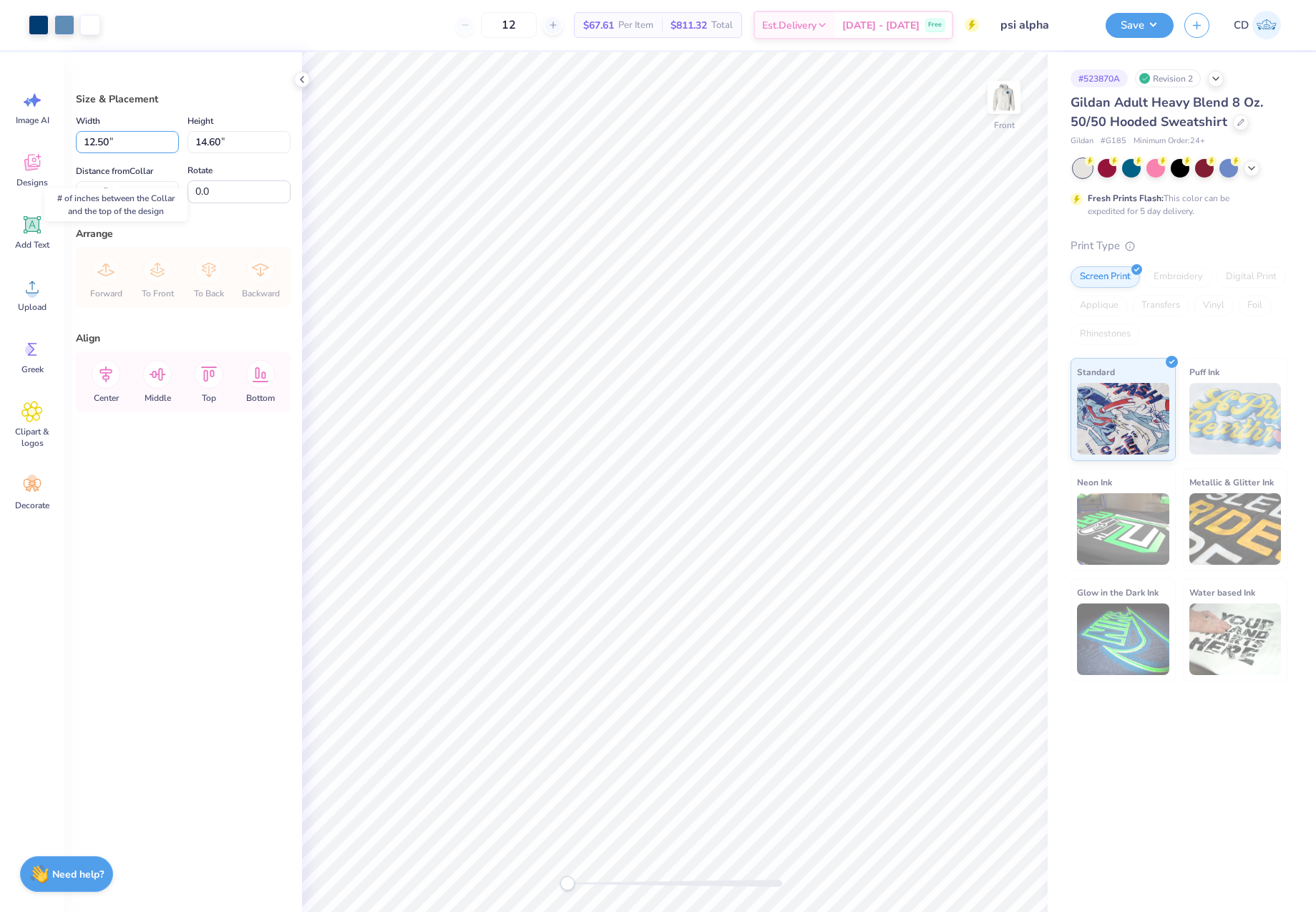
type input "12.50"
type input "14.54"
drag, startPoint x: 102, startPoint y: 193, endPoint x: 78, endPoint y: 192, distance: 24.0
click at [78, 192] on input "6.03" at bounding box center [127, 192] width 103 height 22
type input "6.00"
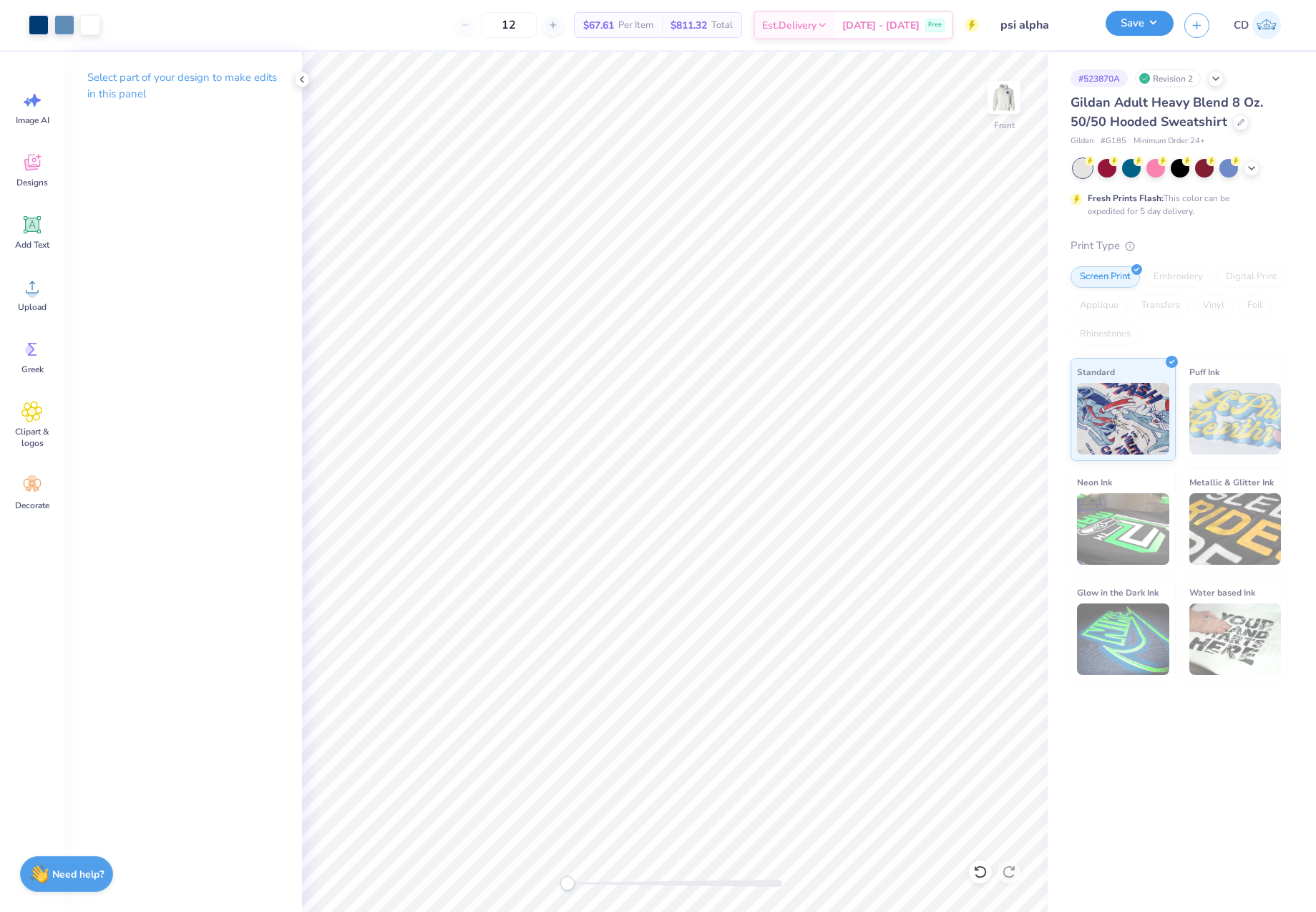
click at [1147, 27] on button "Save" at bounding box center [1139, 22] width 68 height 25
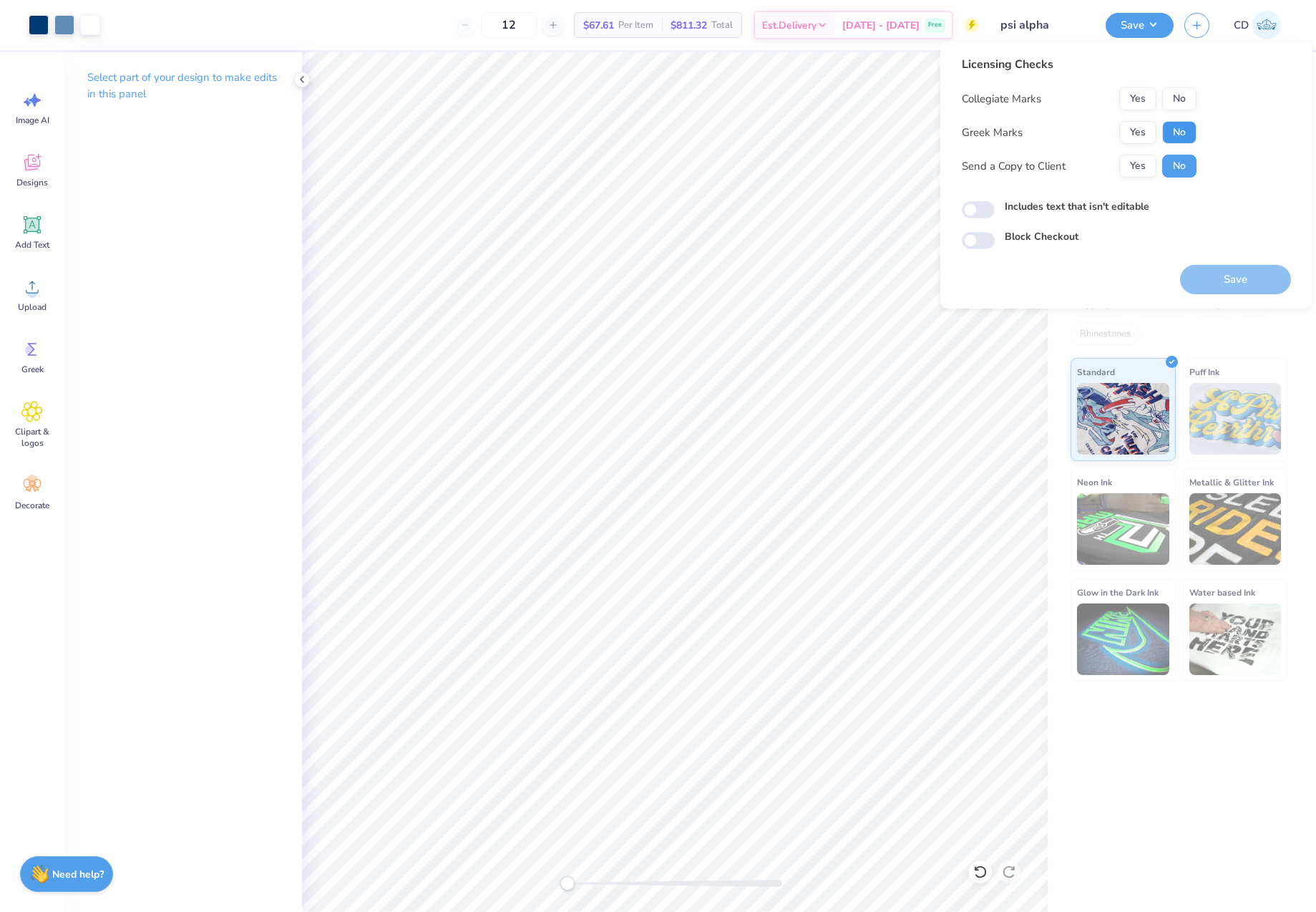
click at [1187, 127] on button "No" at bounding box center [1179, 132] width 34 height 23
click at [1187, 99] on button "No" at bounding box center [1179, 99] width 34 height 23
click at [977, 212] on input "Includes text that isn't editable" at bounding box center [978, 209] width 33 height 17
checkbox input "true"
click at [1225, 276] on button "Save" at bounding box center [1235, 280] width 111 height 30
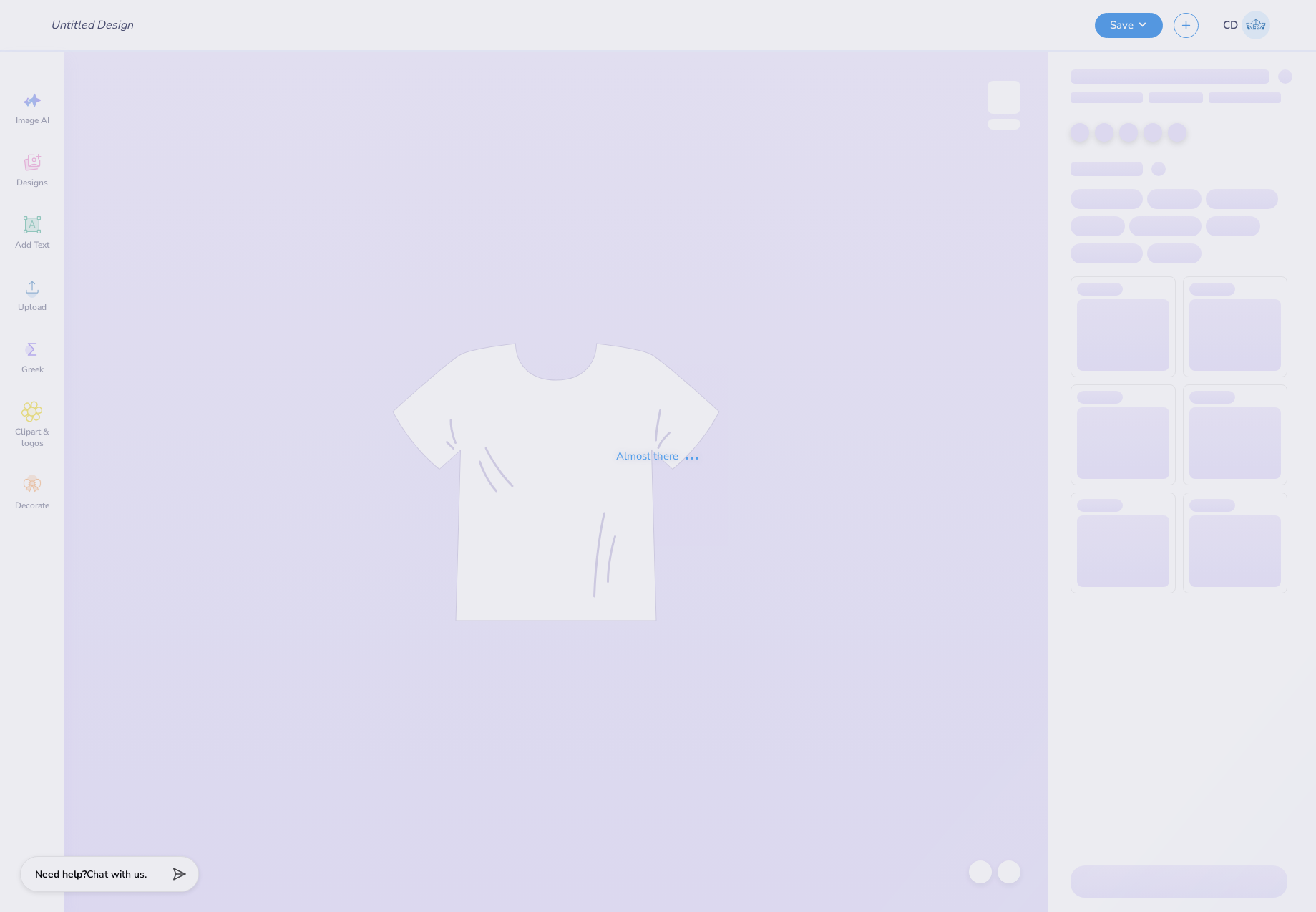
type input "Delta Phi Epsilon"
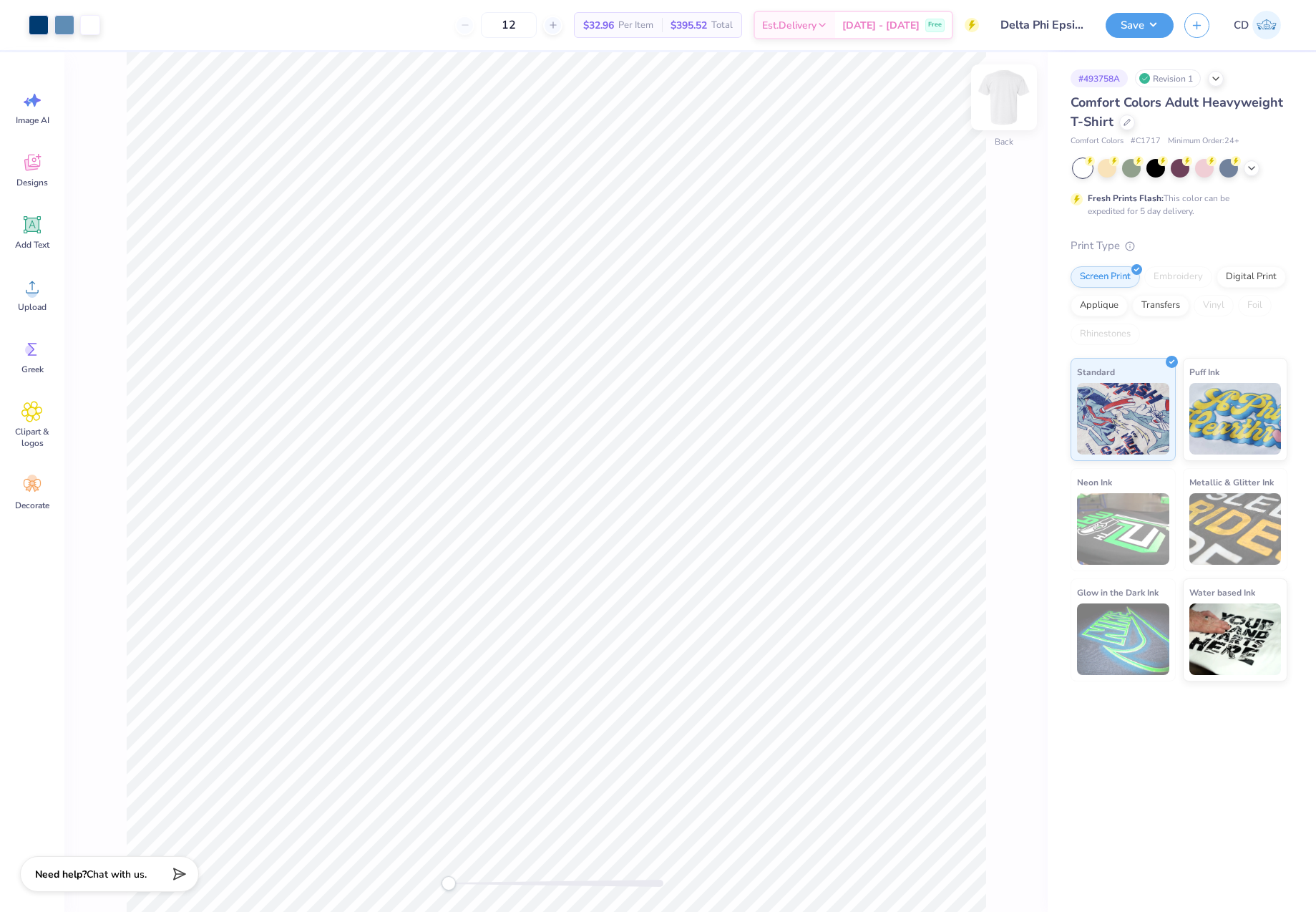
click at [1008, 97] on img at bounding box center [1004, 97] width 57 height 57
click at [26, 232] on icon at bounding box center [31, 224] width 17 height 17
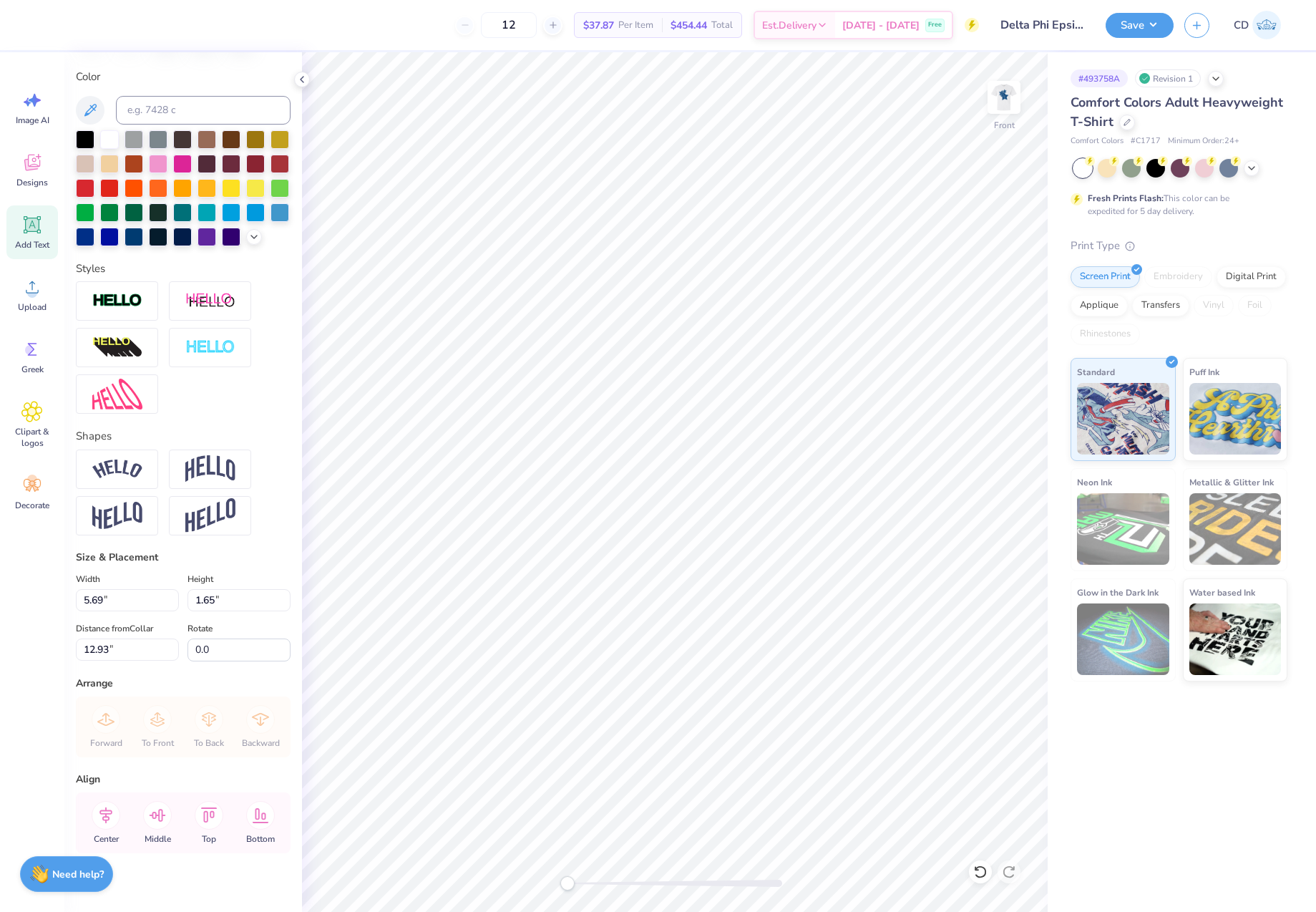
scroll to position [295, 0]
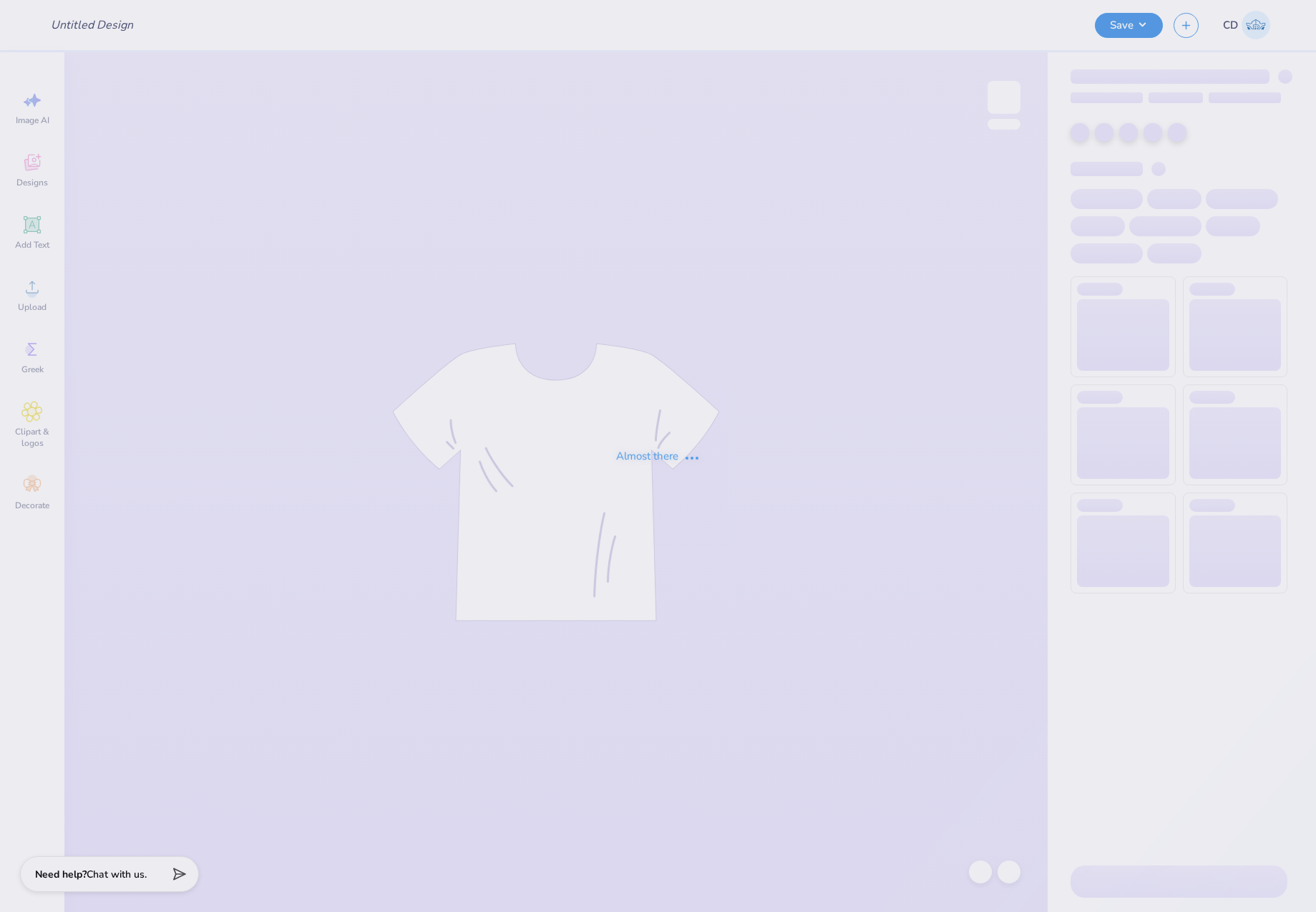
type input "Game T-shirts!"
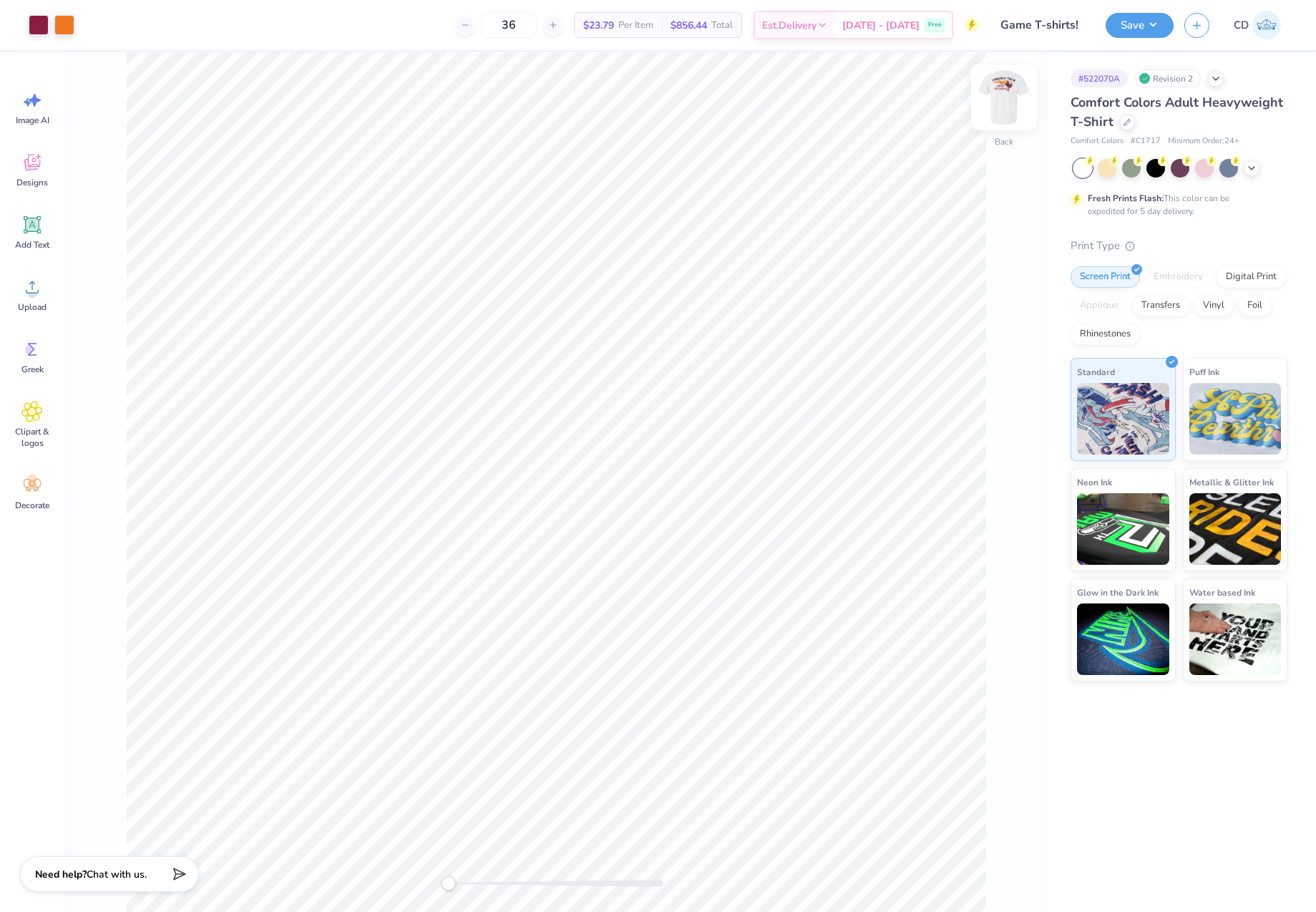
click at [1006, 99] on img at bounding box center [1004, 97] width 57 height 57
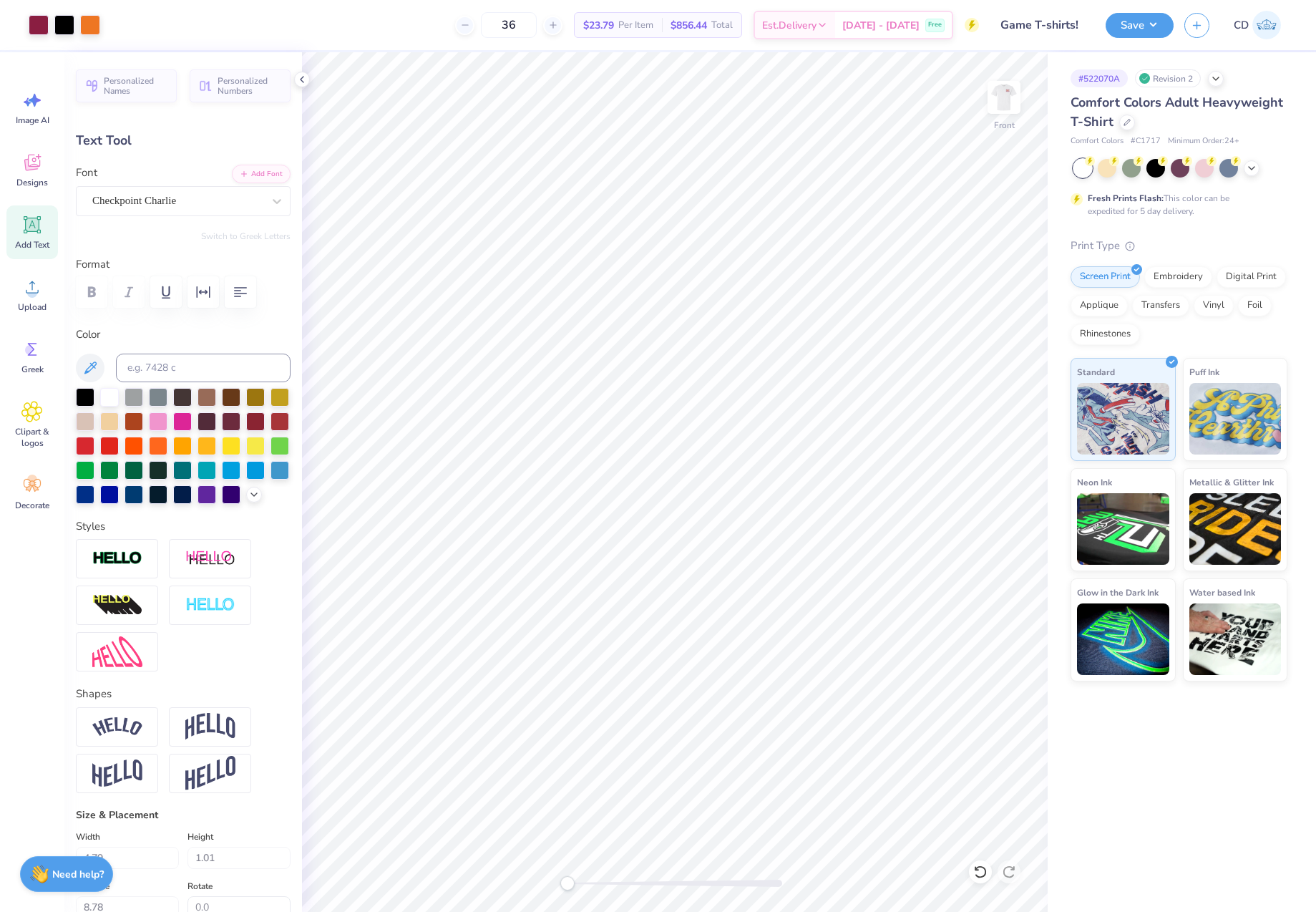
type input "3.91"
type input "7.30"
type input "1.52"
type input "1.00"
type input "8.79"
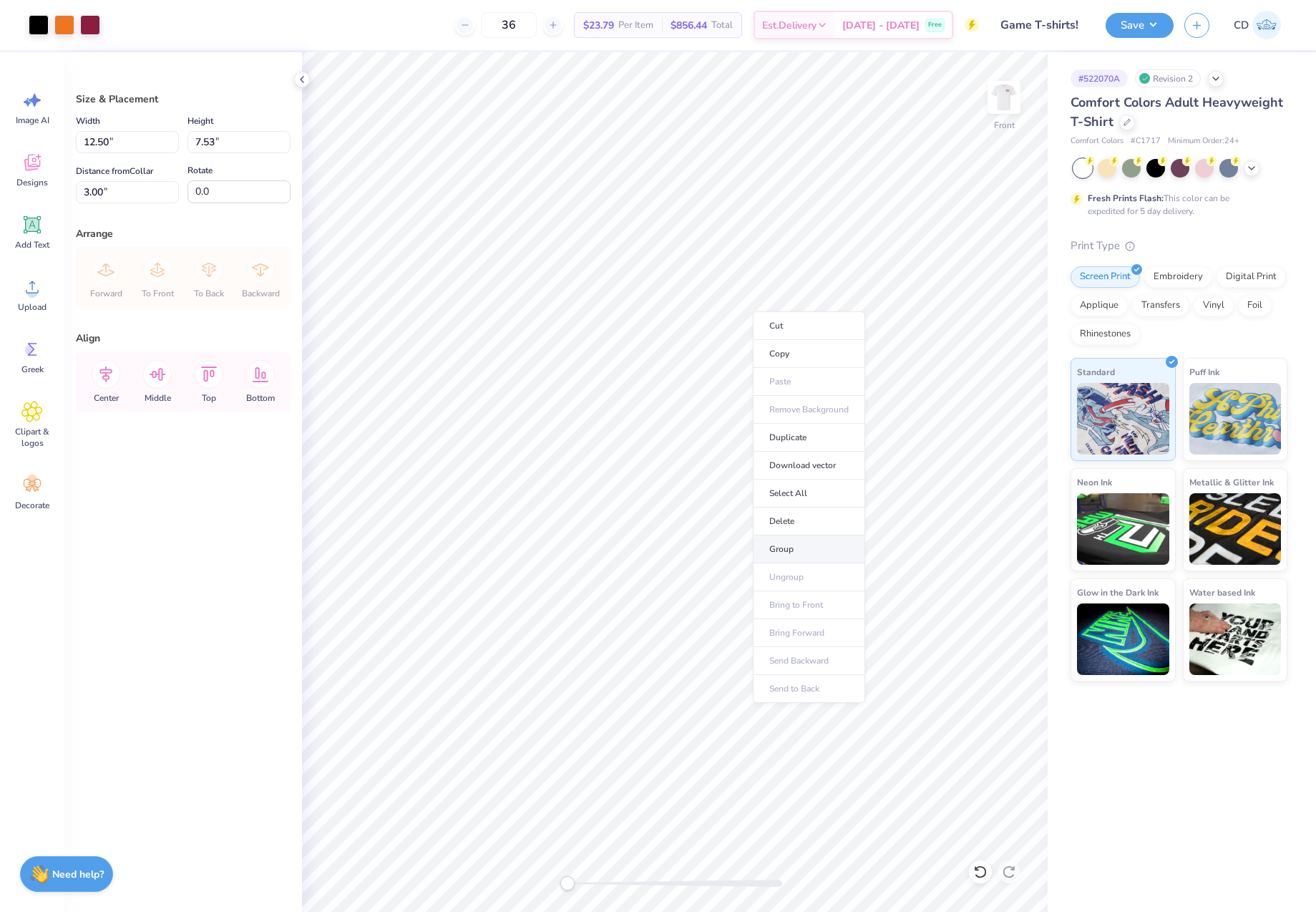
click at [791, 548] on li "Group" at bounding box center [809, 549] width 112 height 28
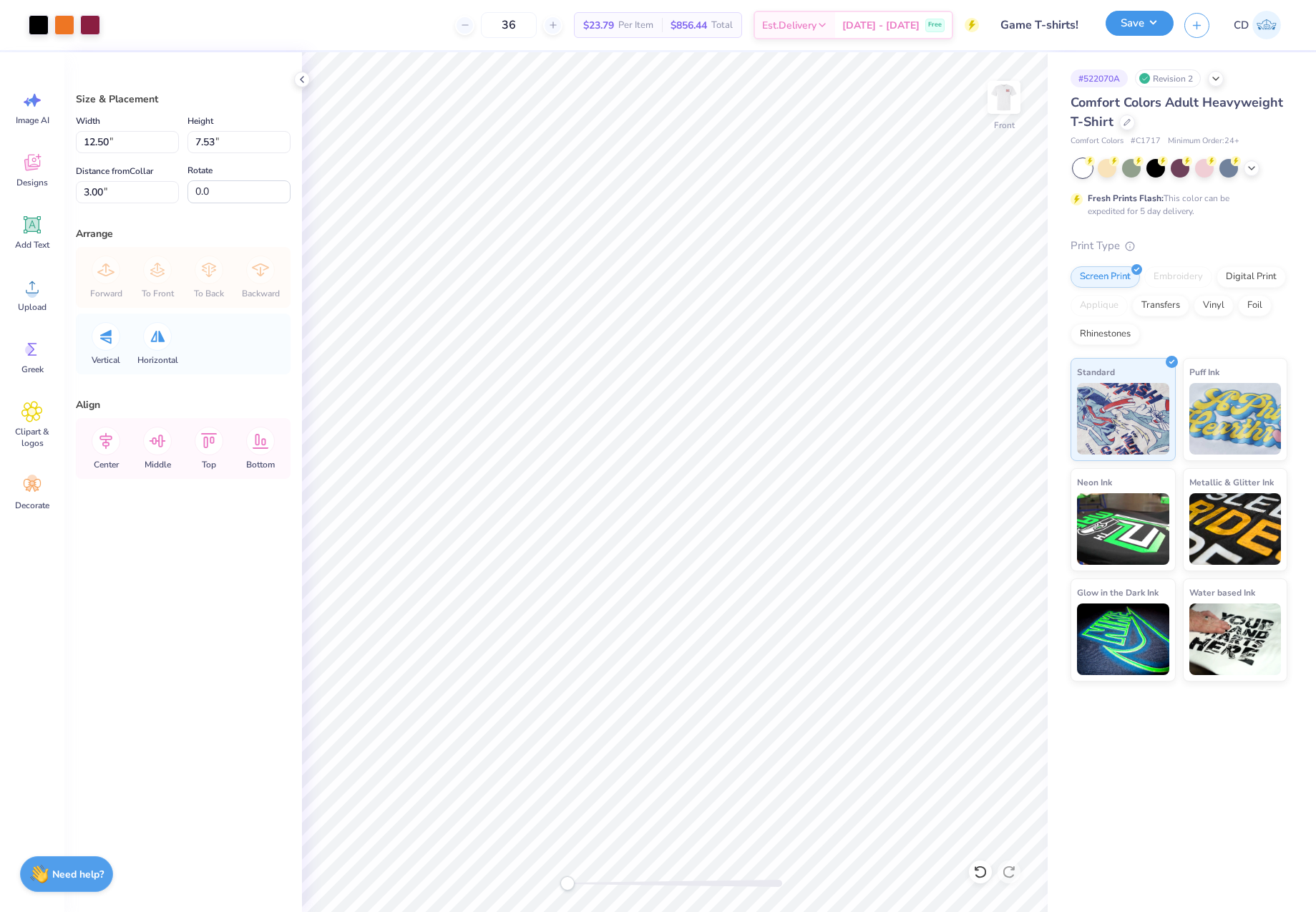
click at [1139, 25] on button "Save" at bounding box center [1139, 22] width 68 height 25
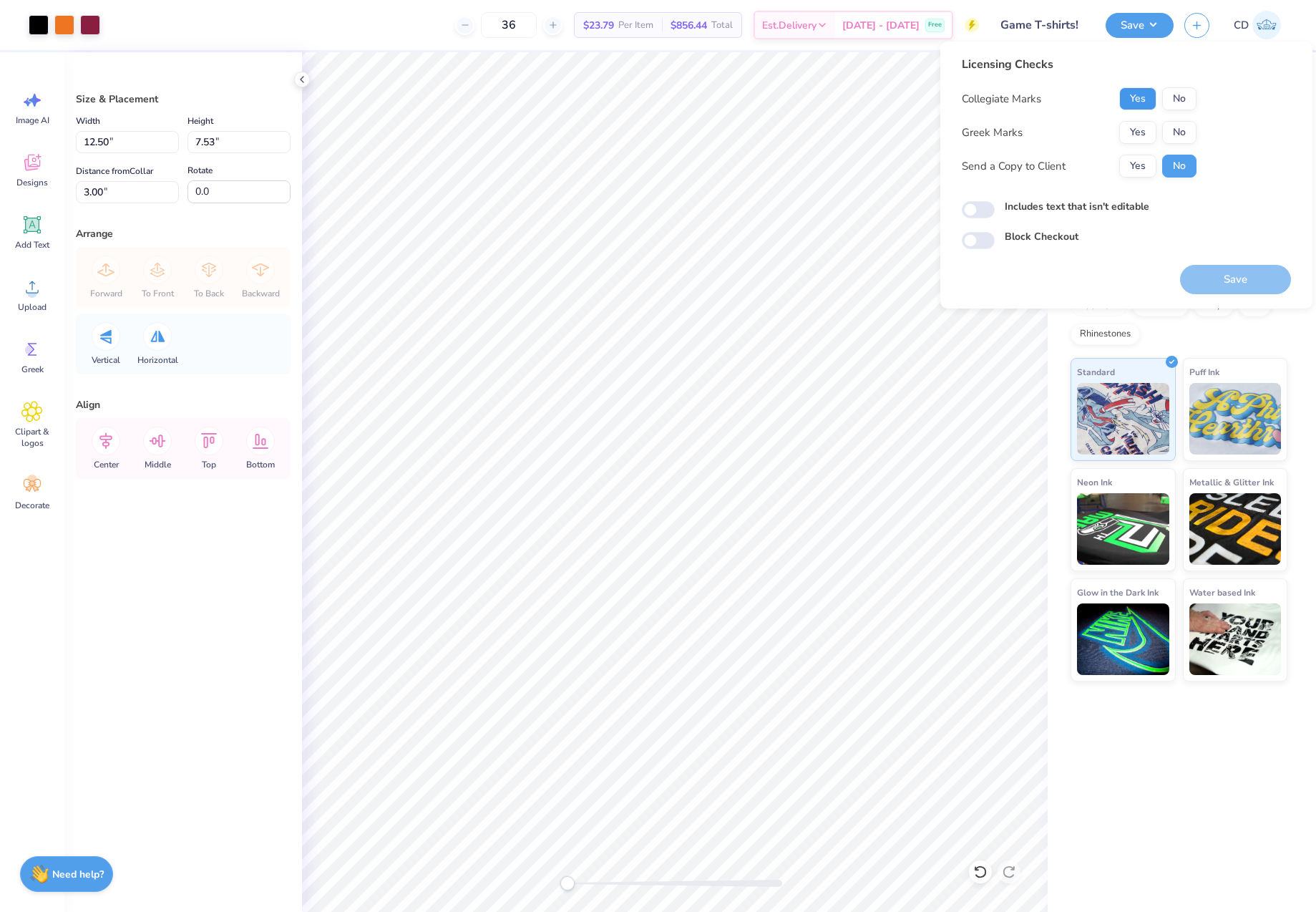
click at [1141, 106] on button "Yes" at bounding box center [1137, 99] width 37 height 23
click at [1192, 129] on button "No" at bounding box center [1179, 132] width 34 height 23
drag, startPoint x: 975, startPoint y: 212, endPoint x: 1026, endPoint y: 225, distance: 52.6
click at [976, 212] on input "Includes text that isn't editable" at bounding box center [978, 209] width 33 height 17
checkbox input "true"
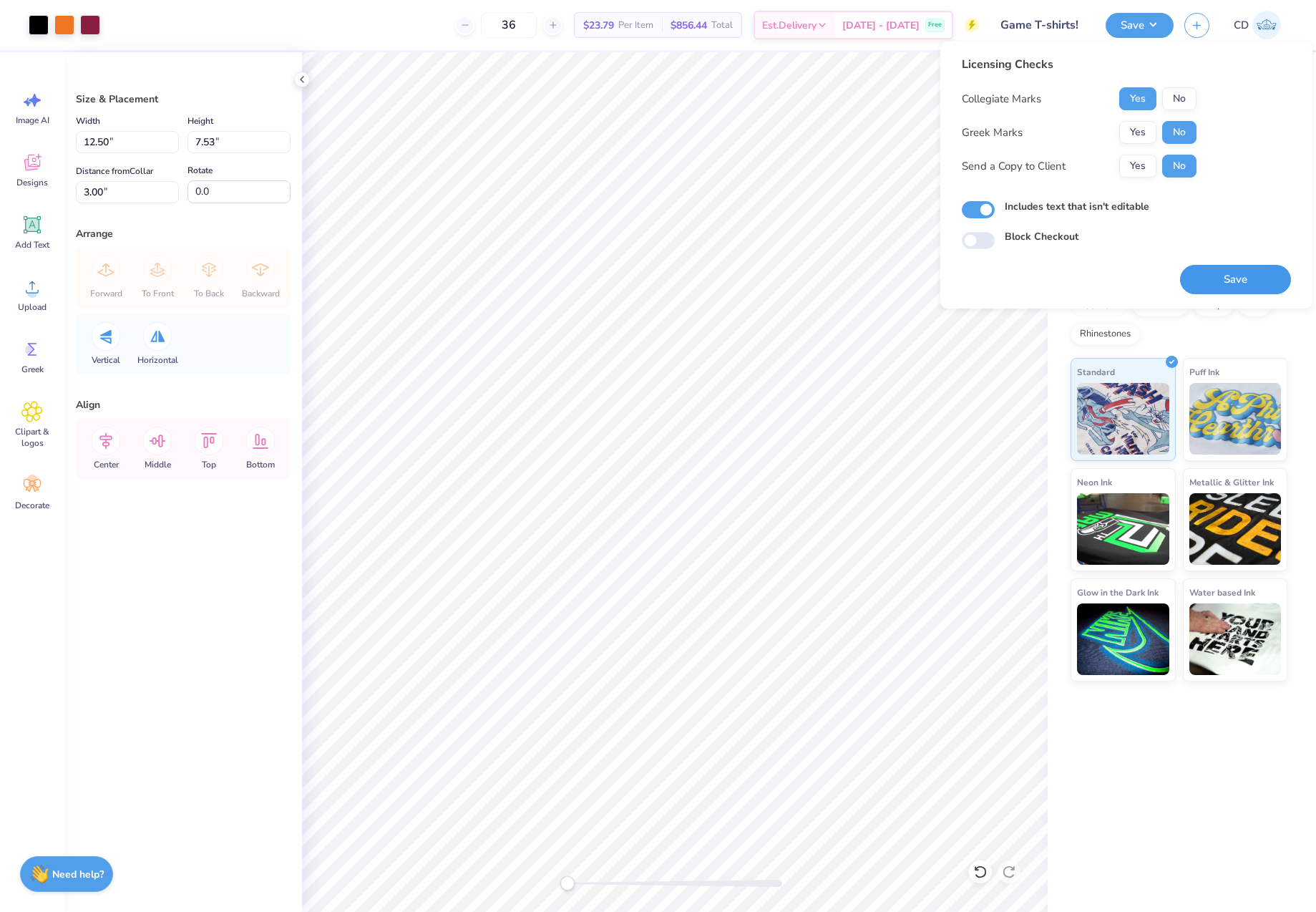
click at [1229, 281] on button "Save" at bounding box center [1235, 280] width 111 height 30
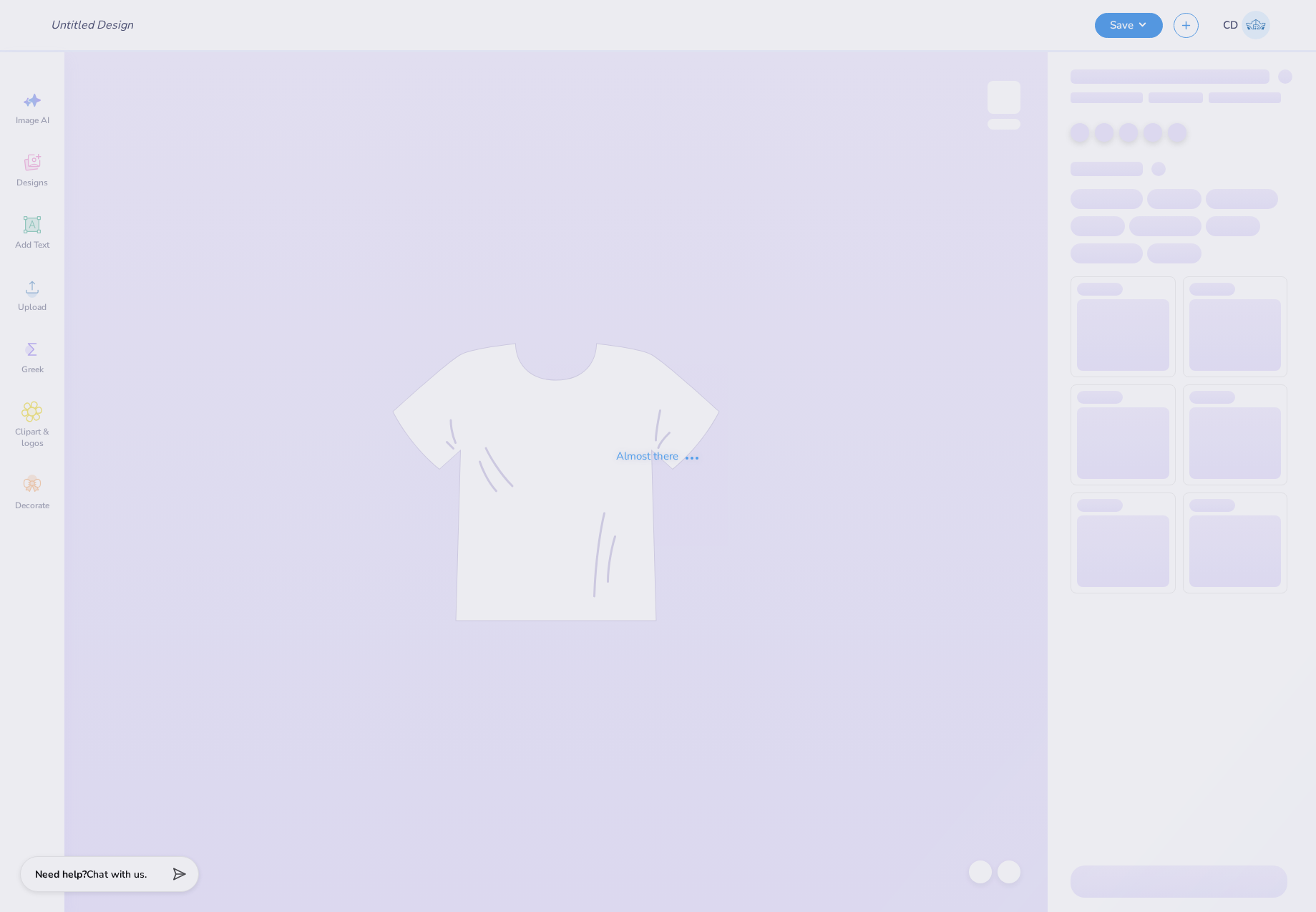
type input "Delt dogs"
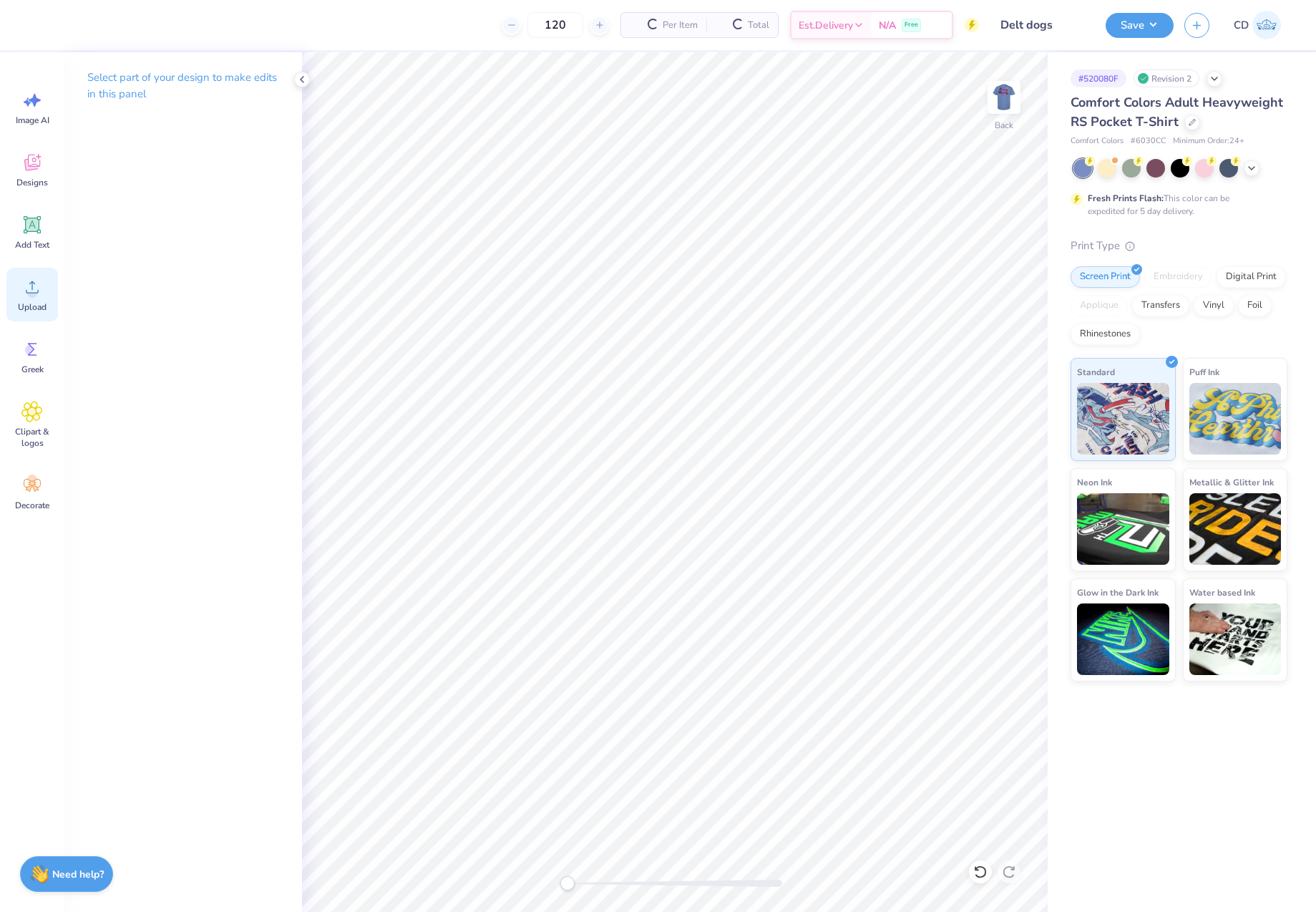
click at [44, 294] on div "Upload" at bounding box center [32, 294] width 51 height 54
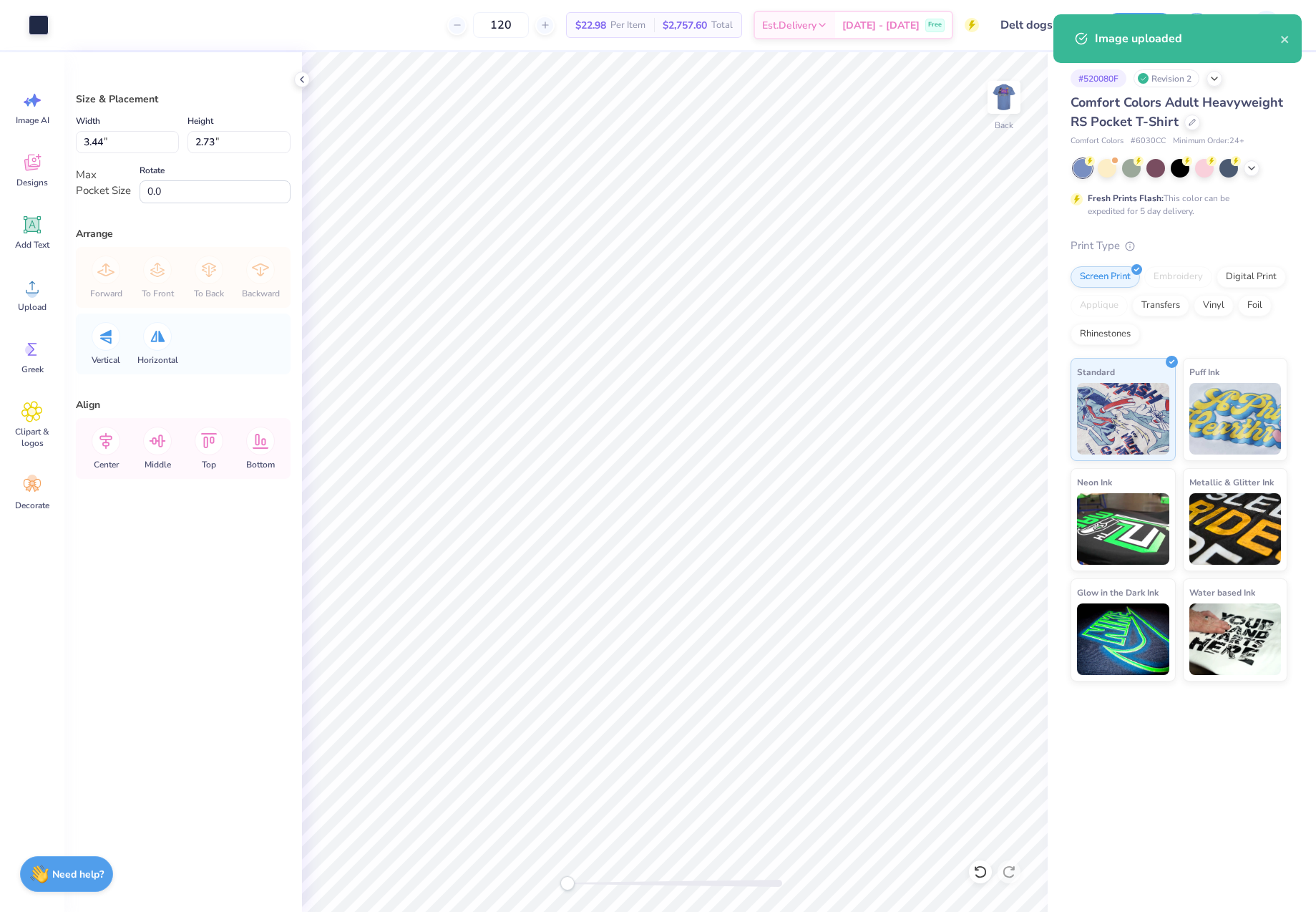
click at [1279, 39] on div "Image uploaded" at bounding box center [1187, 38] width 185 height 17
click at [1282, 39] on icon "close" at bounding box center [1285, 39] width 10 height 11
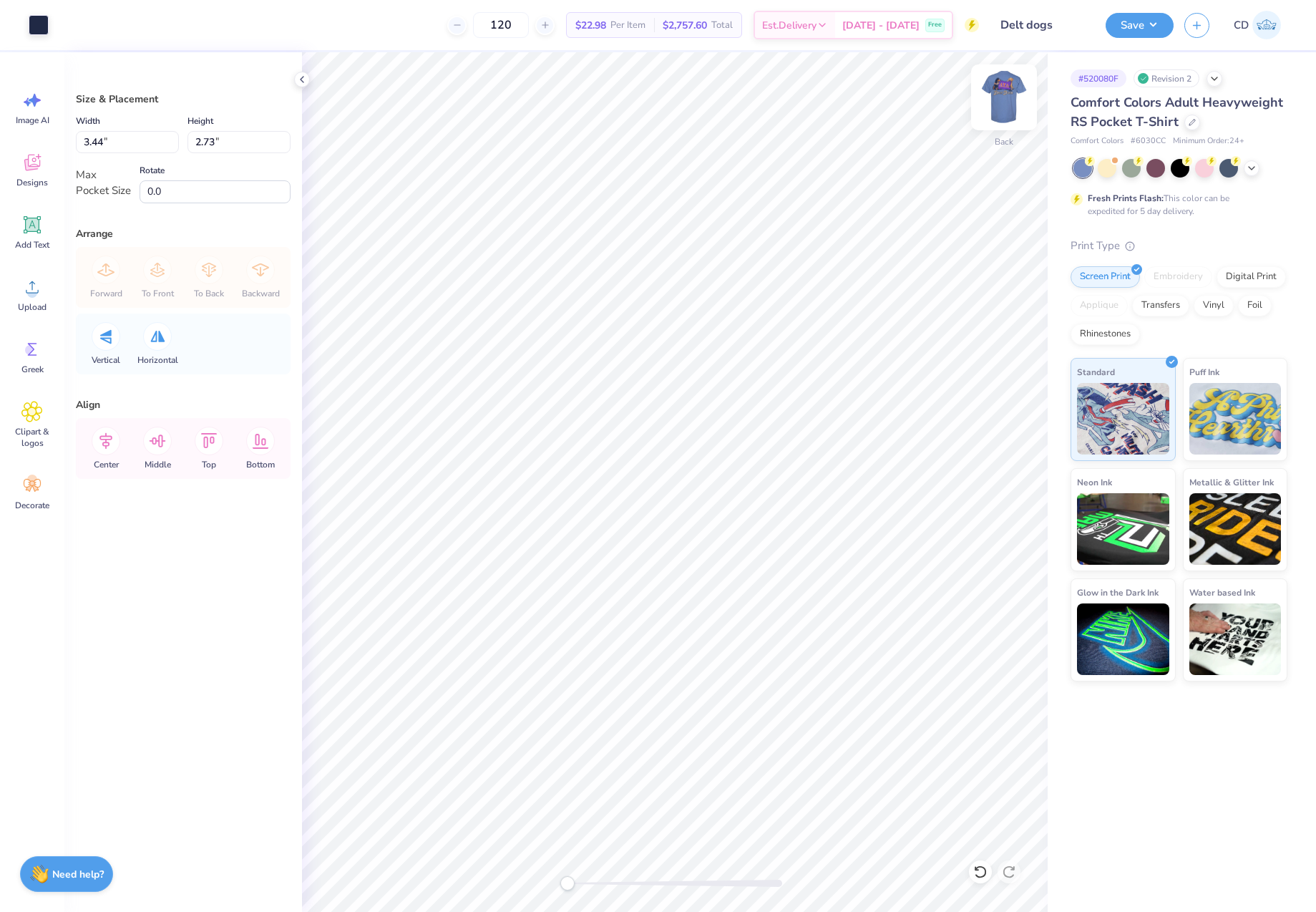
click at [1003, 101] on img at bounding box center [1004, 97] width 57 height 57
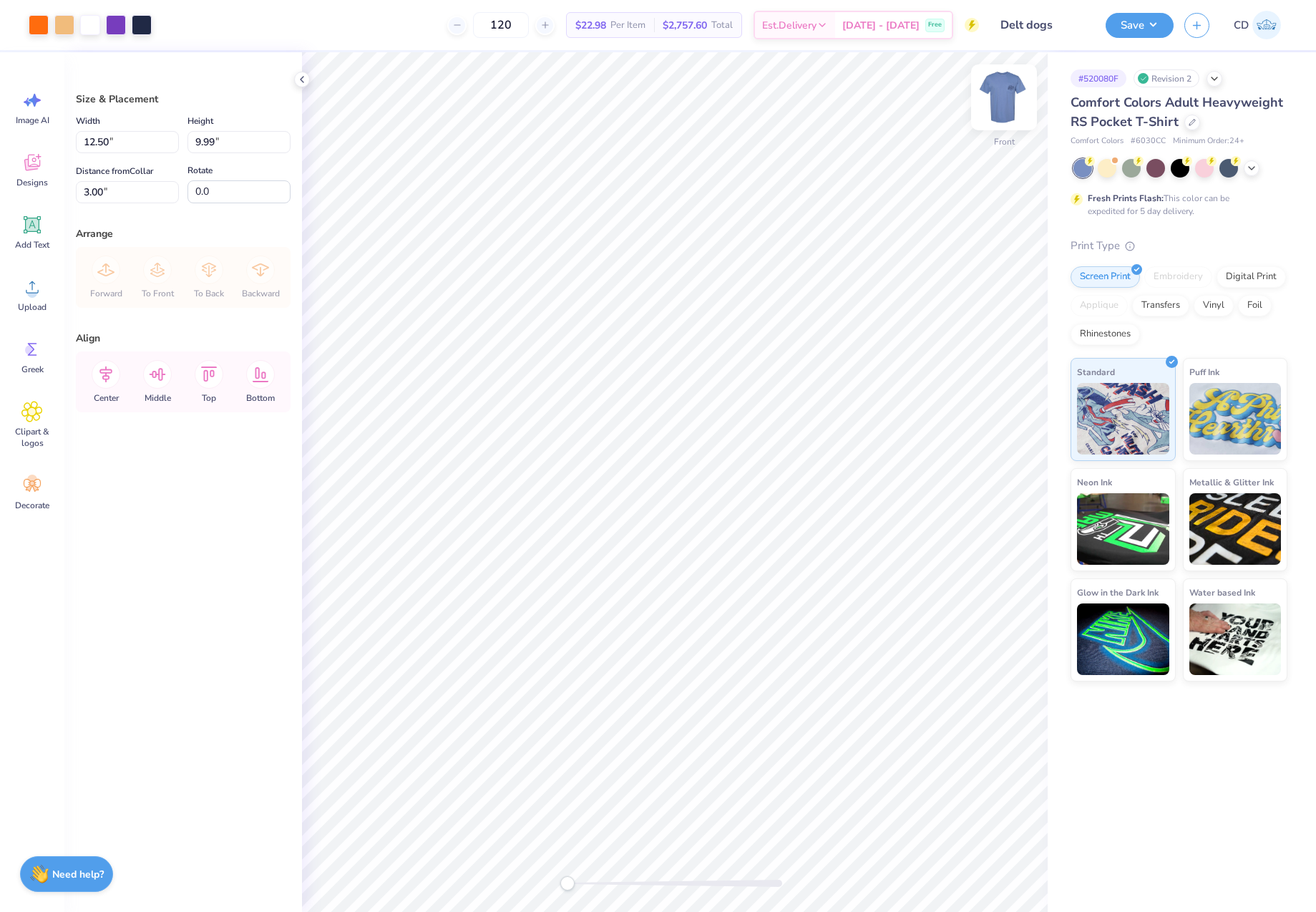
click at [997, 116] on img at bounding box center [1004, 97] width 57 height 57
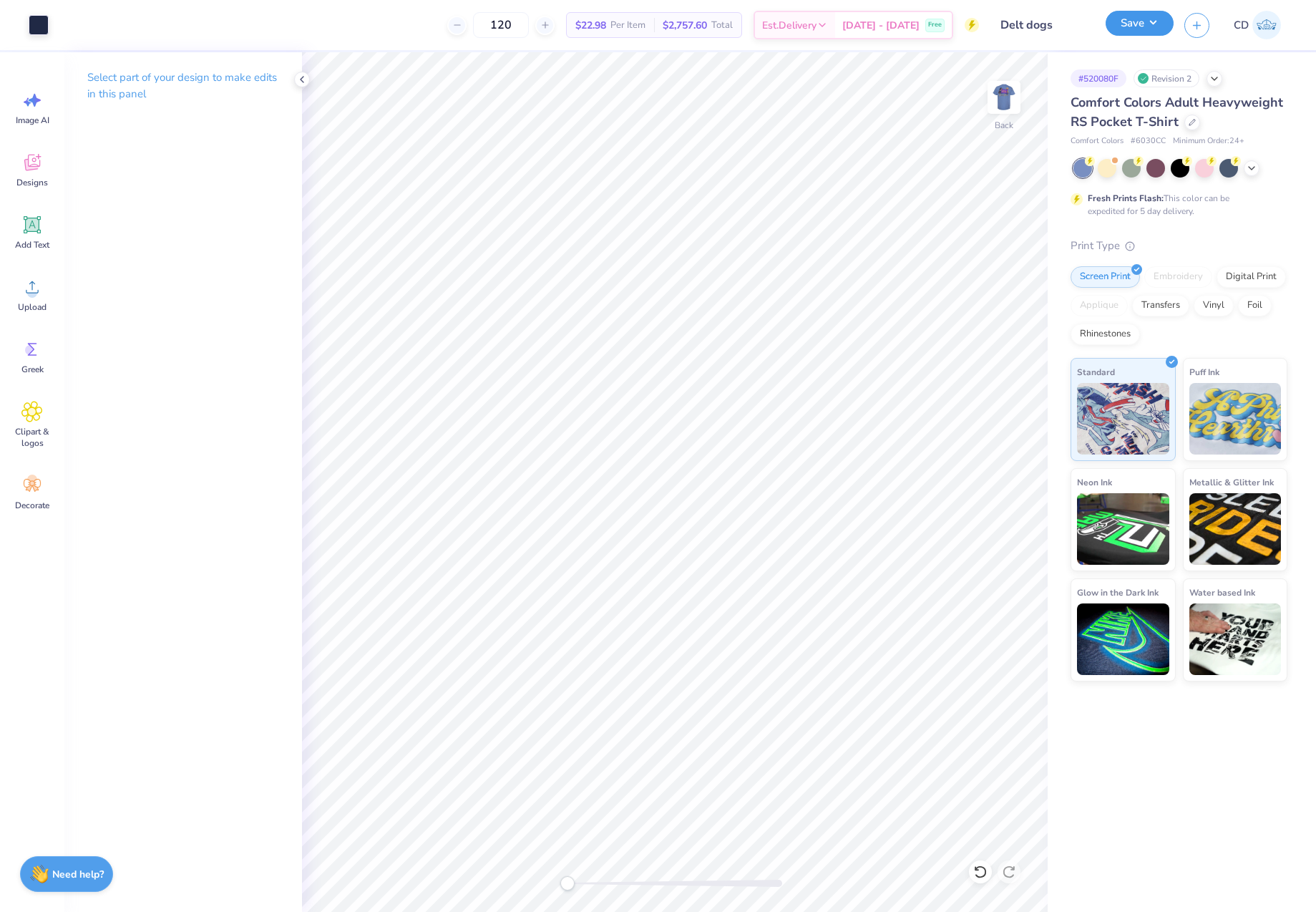
click at [1136, 36] on button "Save" at bounding box center [1139, 22] width 68 height 25
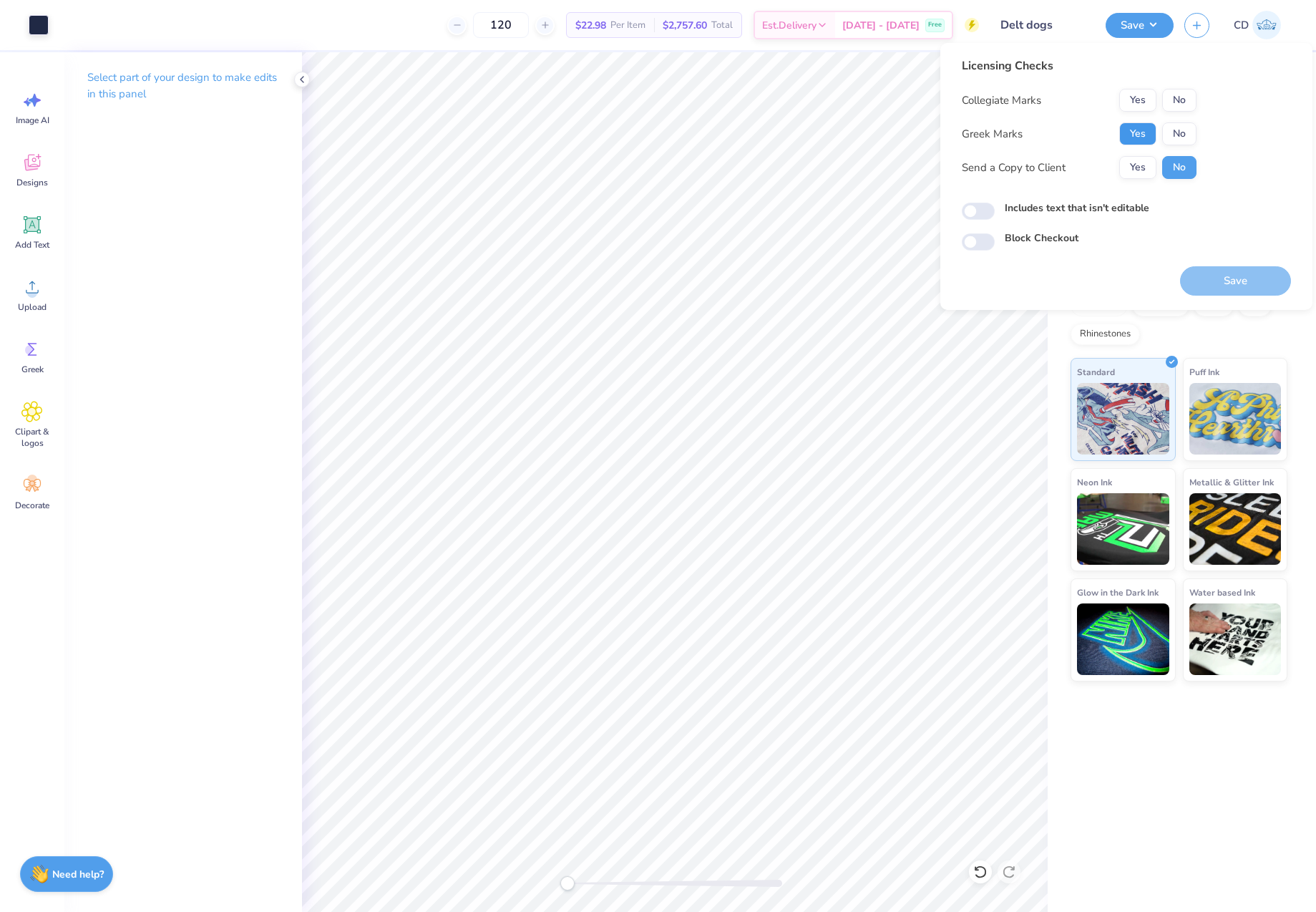
click at [1145, 130] on button "Yes" at bounding box center [1137, 134] width 37 height 23
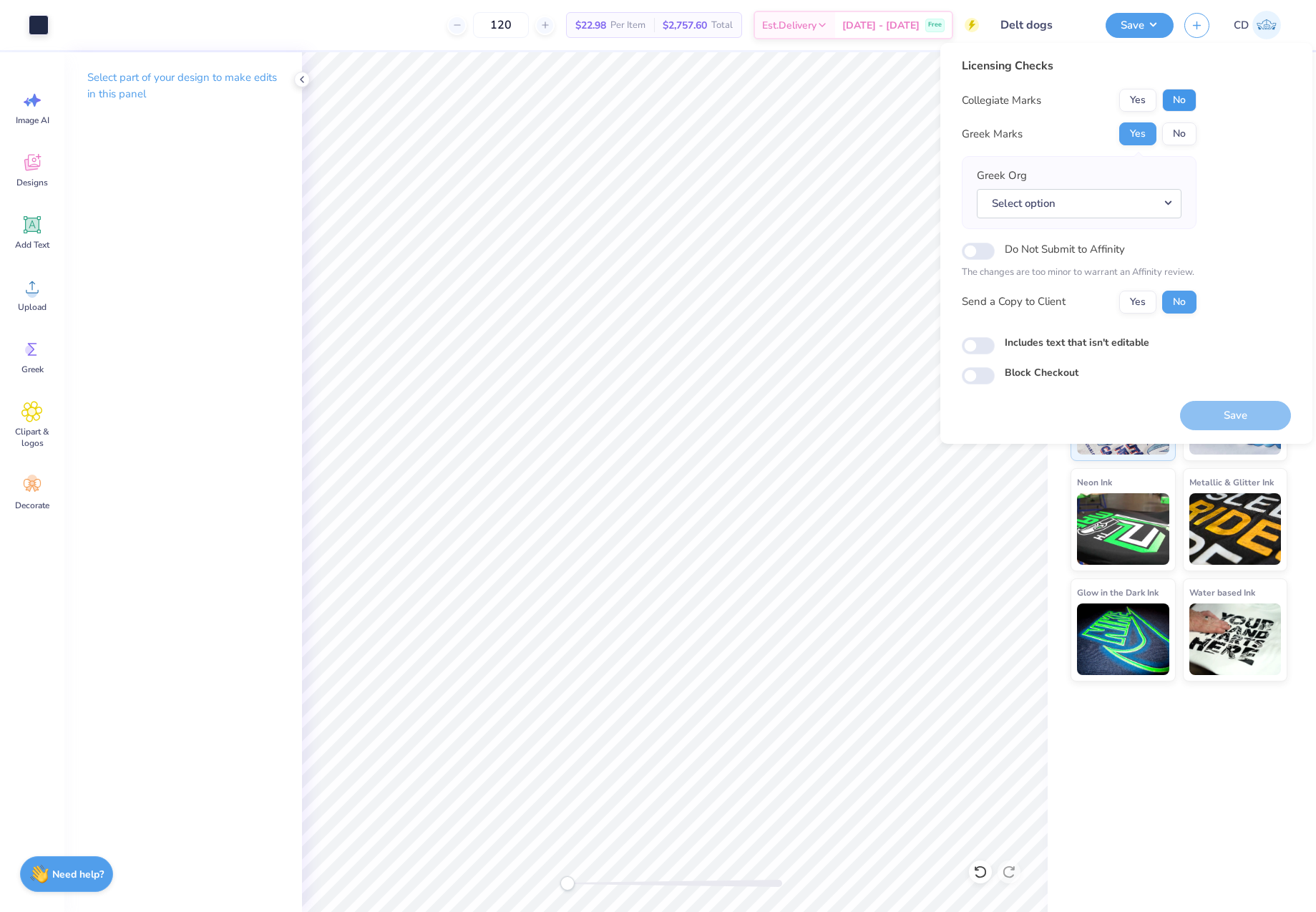
click at [1171, 99] on button "No" at bounding box center [1179, 100] width 34 height 23
click at [1167, 204] on button "Select option" at bounding box center [1080, 204] width 205 height 30
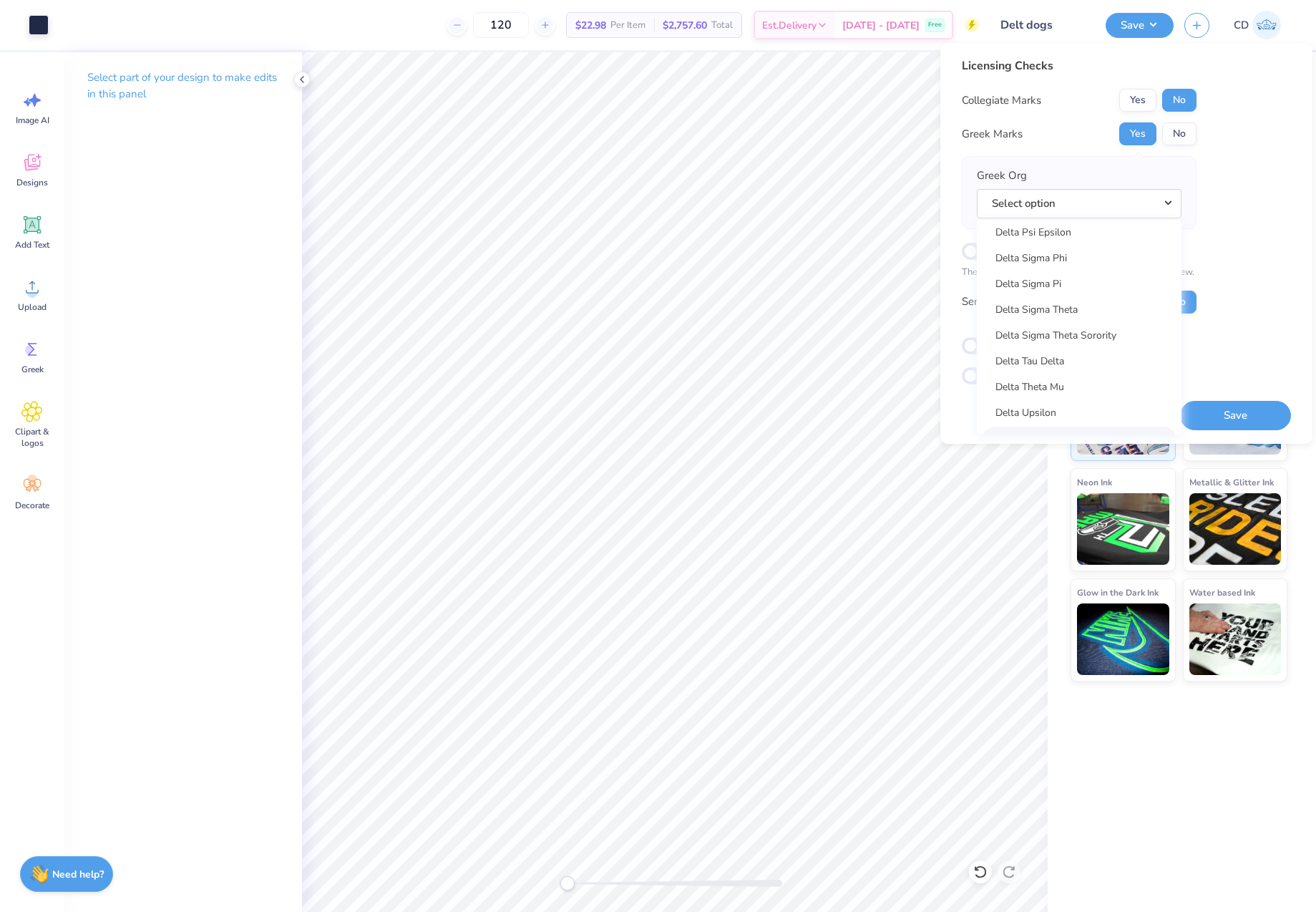
scroll to position [3764, 0]
click at [1055, 260] on link "Delta Tau Delta" at bounding box center [1079, 262] width 193 height 23
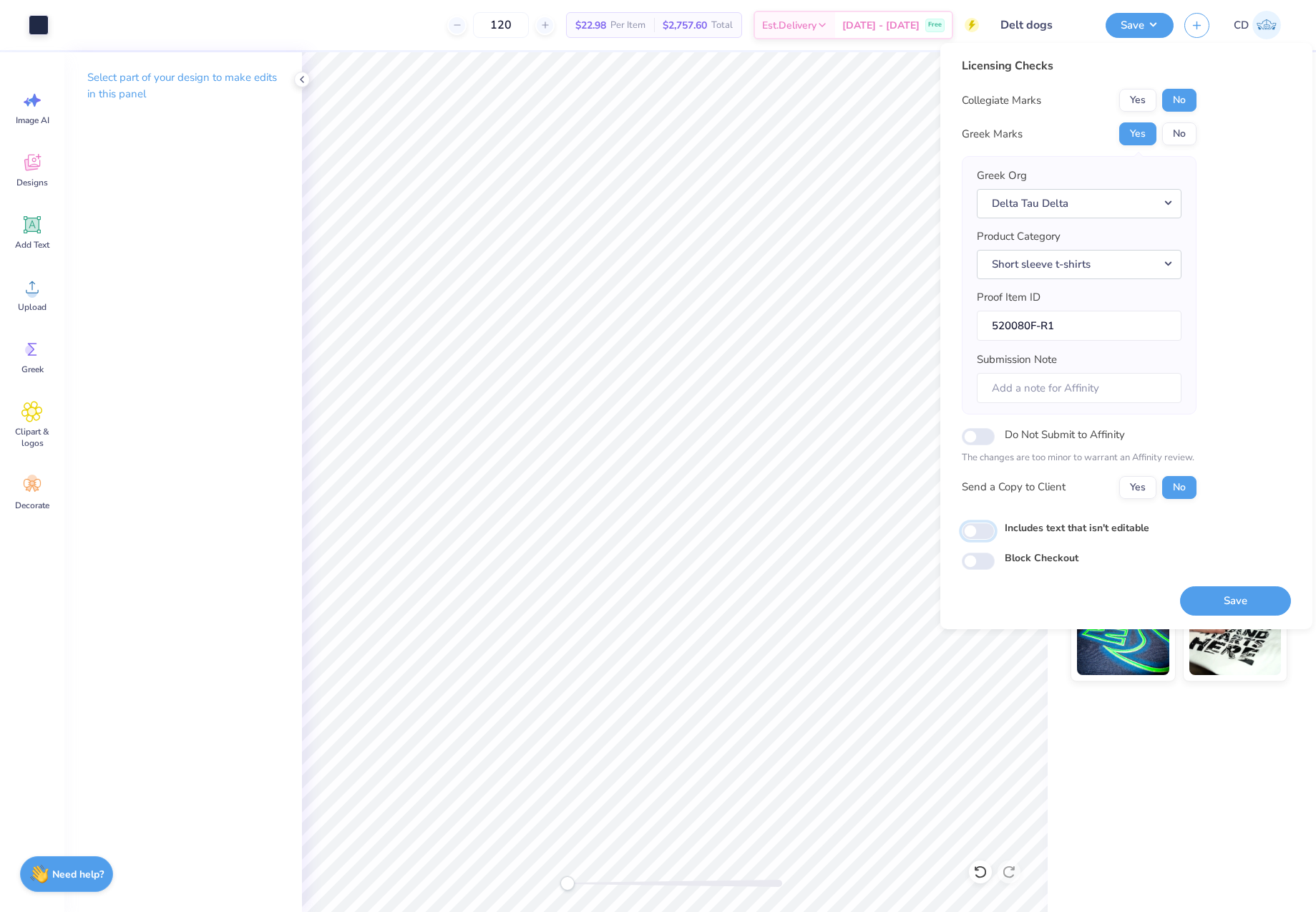
click at [984, 535] on input "Includes text that isn't editable" at bounding box center [978, 531] width 33 height 17
checkbox input "true"
click at [1257, 595] on button "Save" at bounding box center [1235, 601] width 111 height 30
